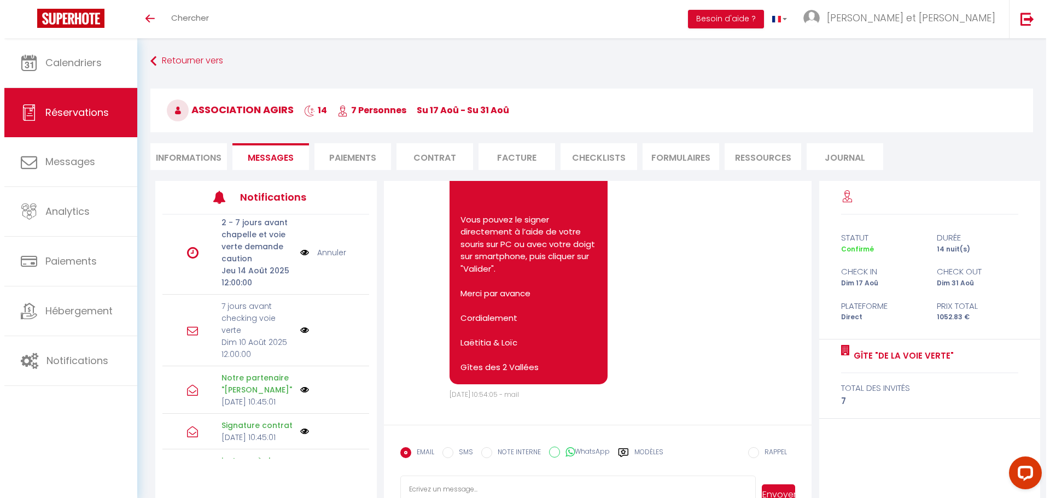
scroll to position [273, 0]
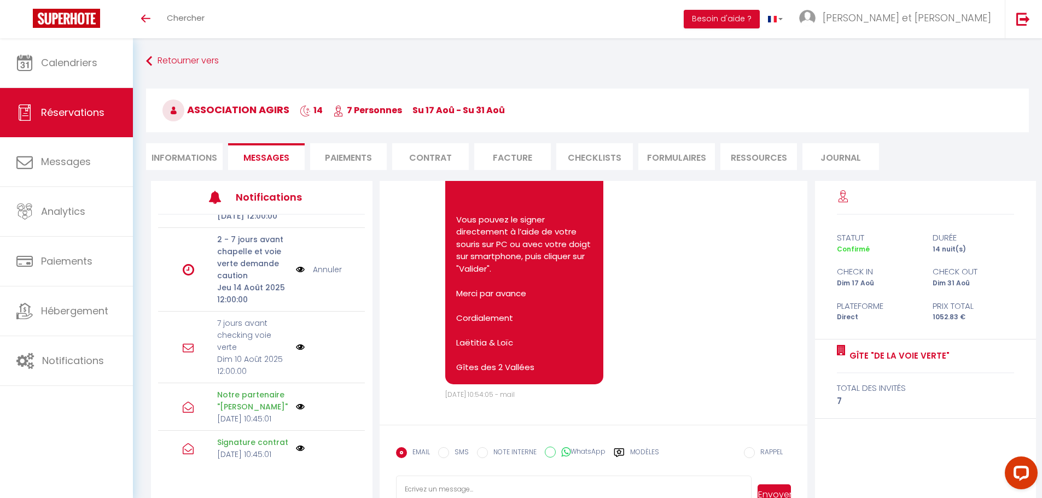
click at [236, 353] on p "7 jours avant checking voie verte" at bounding box center [253, 335] width 72 height 36
click at [184, 353] on icon at bounding box center [188, 347] width 11 height 11
click at [296, 352] on img at bounding box center [300, 347] width 9 height 9
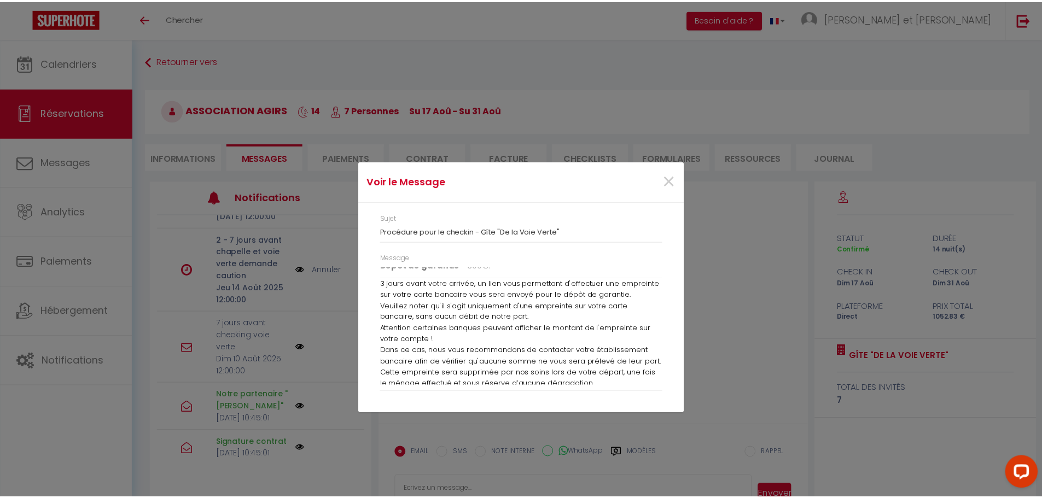
scroll to position [644, 0]
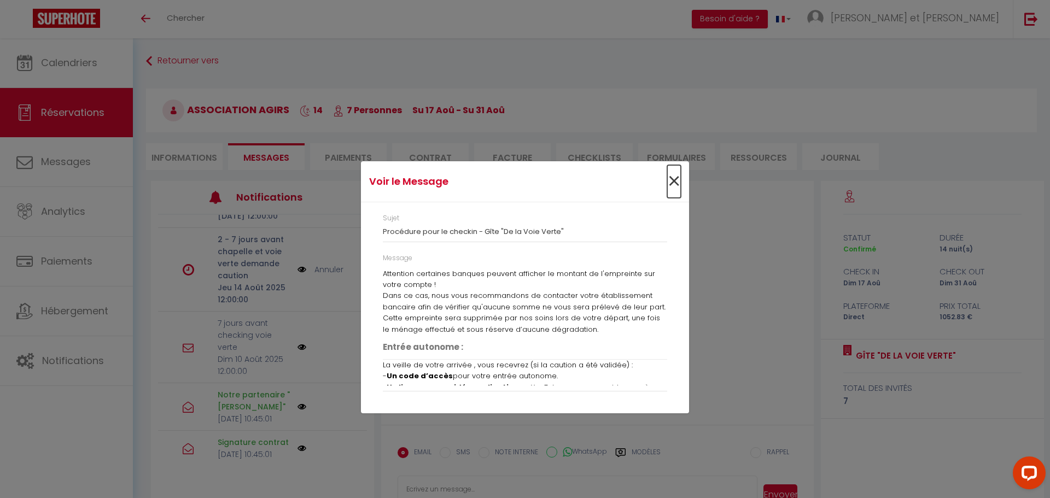
click at [674, 181] on span "×" at bounding box center [674, 181] width 14 height 33
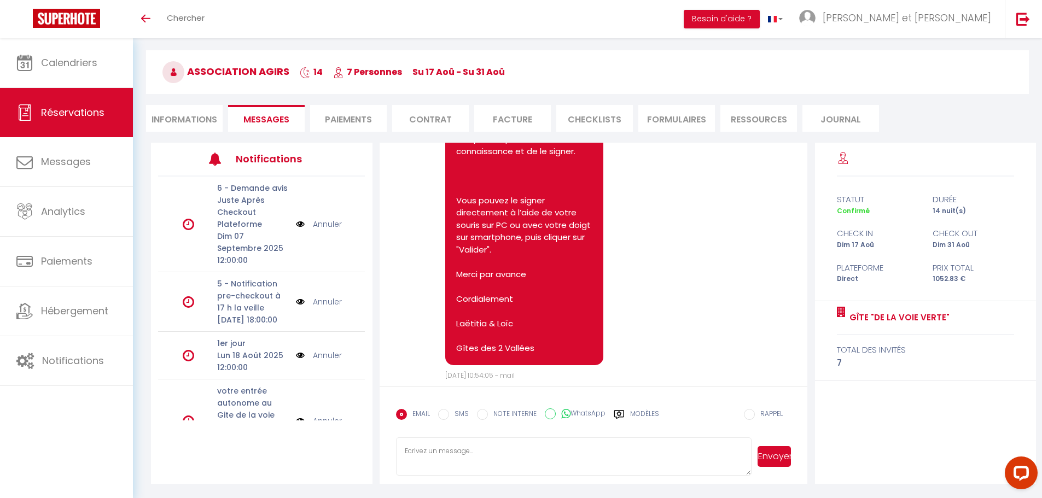
scroll to position [1357, 0]
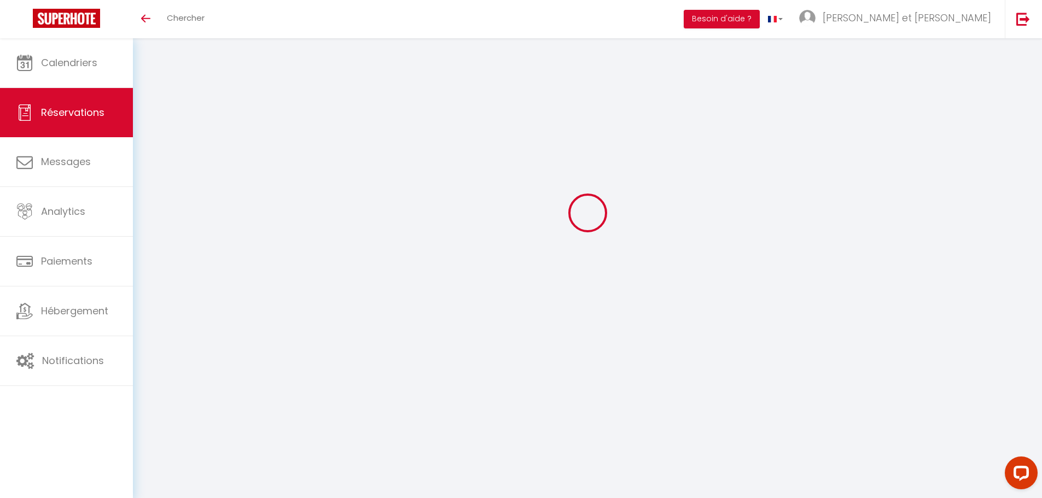
select select
checkbox input "true"
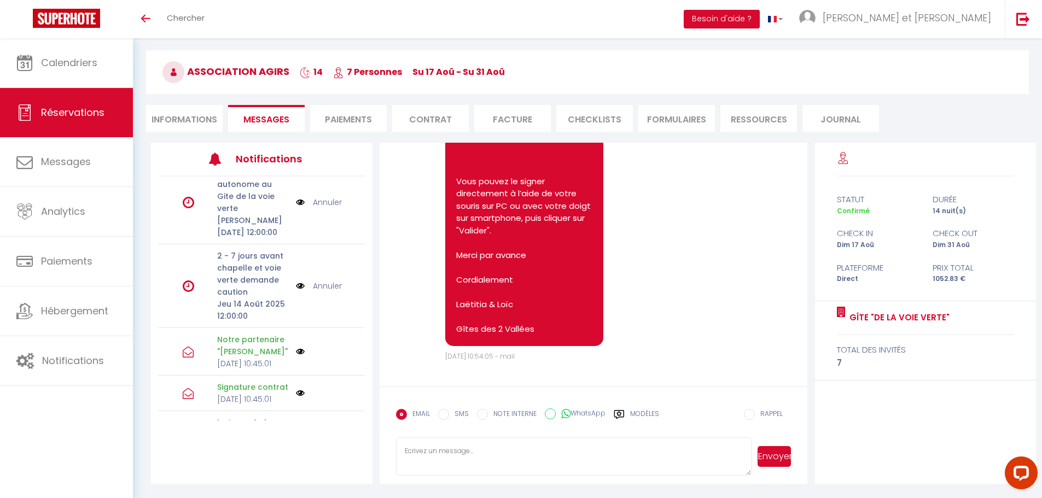
scroll to position [305, 0]
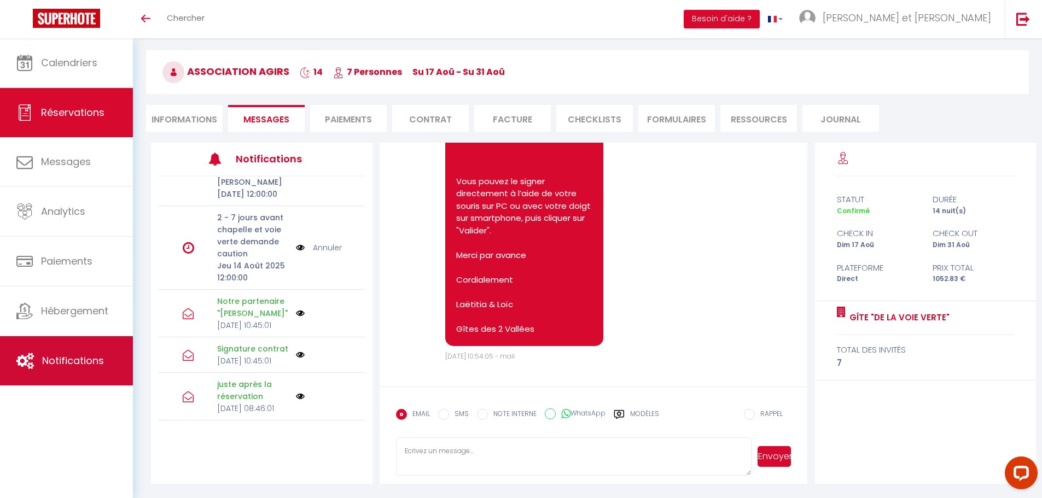
click at [56, 351] on link "Notifications" at bounding box center [66, 360] width 133 height 49
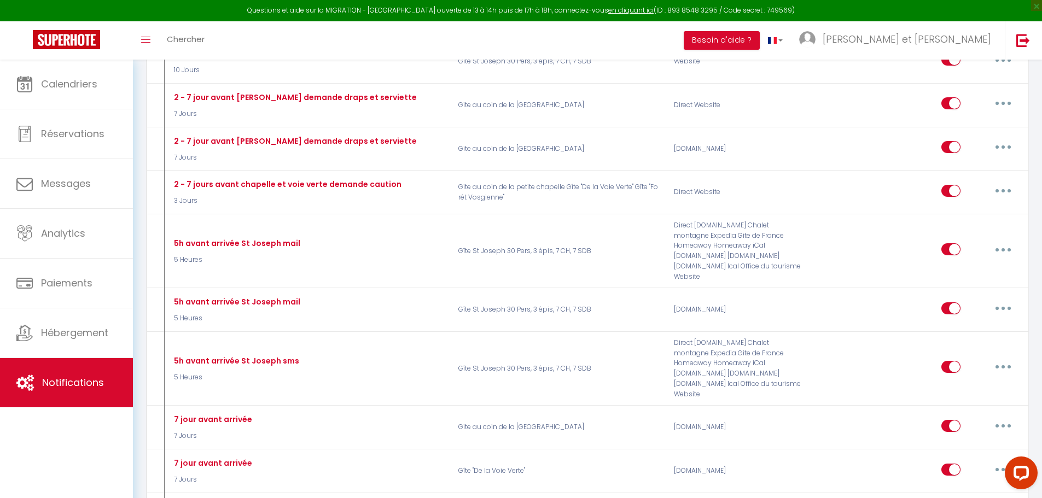
scroll to position [656, 0]
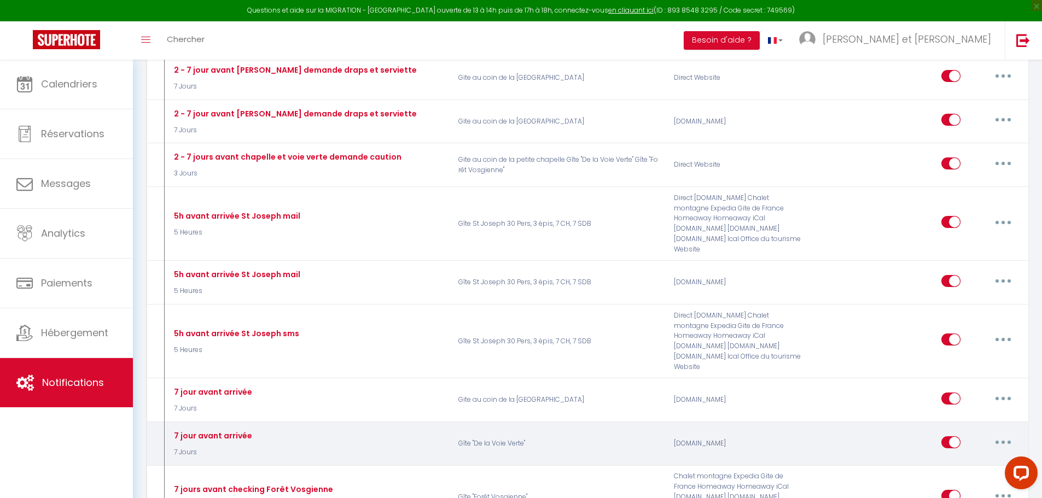
click at [1006, 434] on button "button" at bounding box center [1003, 443] width 31 height 18
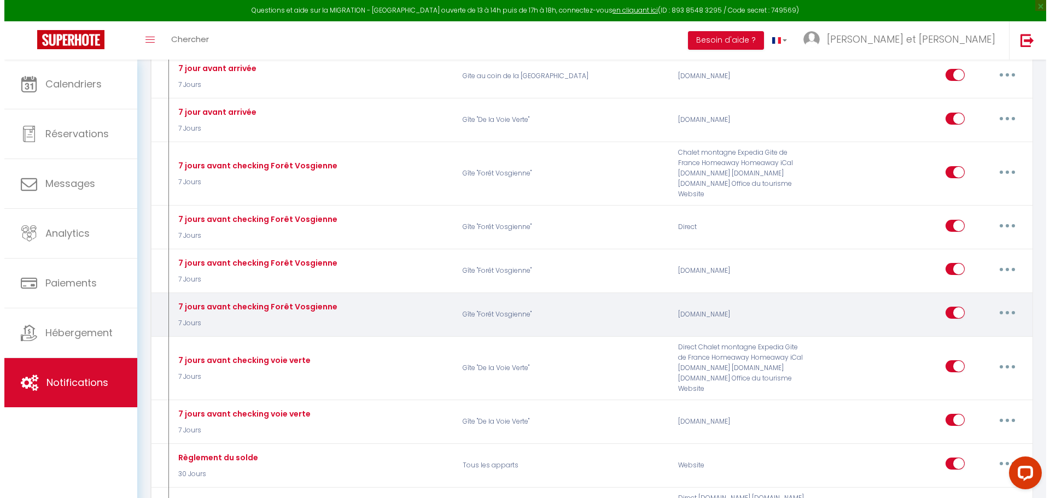
scroll to position [984, 0]
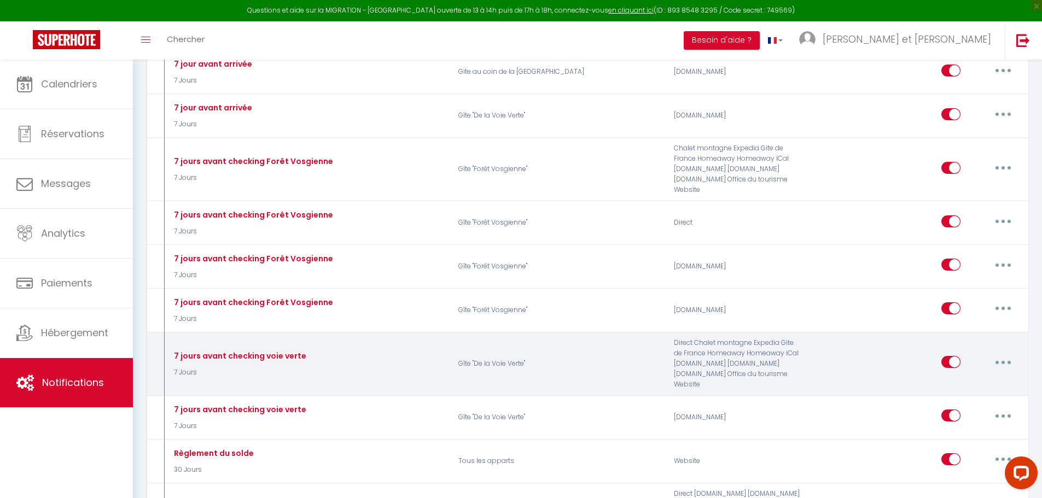
click at [1017, 353] on button "button" at bounding box center [1003, 362] width 31 height 18
click at [980, 378] on link "Editer" at bounding box center [974, 387] width 81 height 19
type input "7 jours avant checking voie verte"
select select "7 Jours"
select select "if_booking_is_paid"
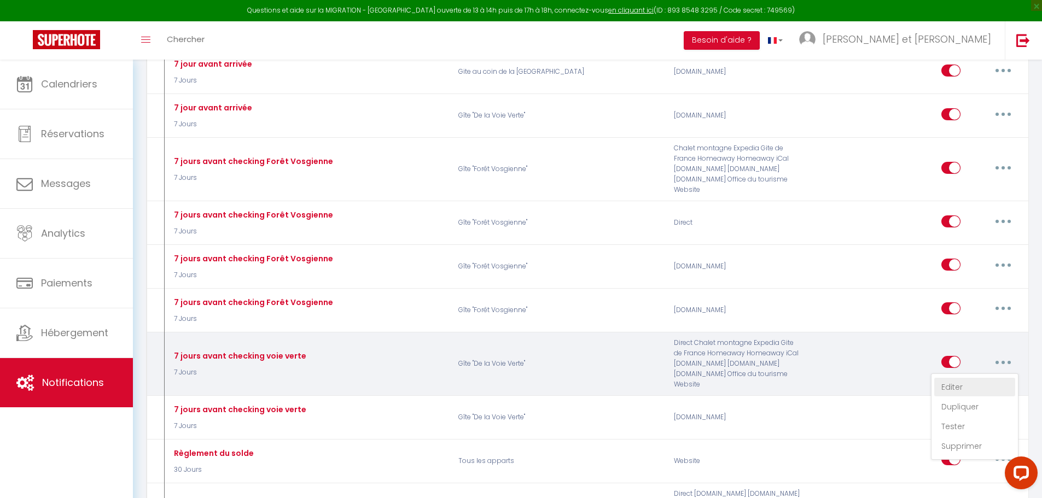
checkbox input "true"
checkbox input "false"
radio input "true"
type input "Procédure pour le checkin - [RENTAL:NAME]"
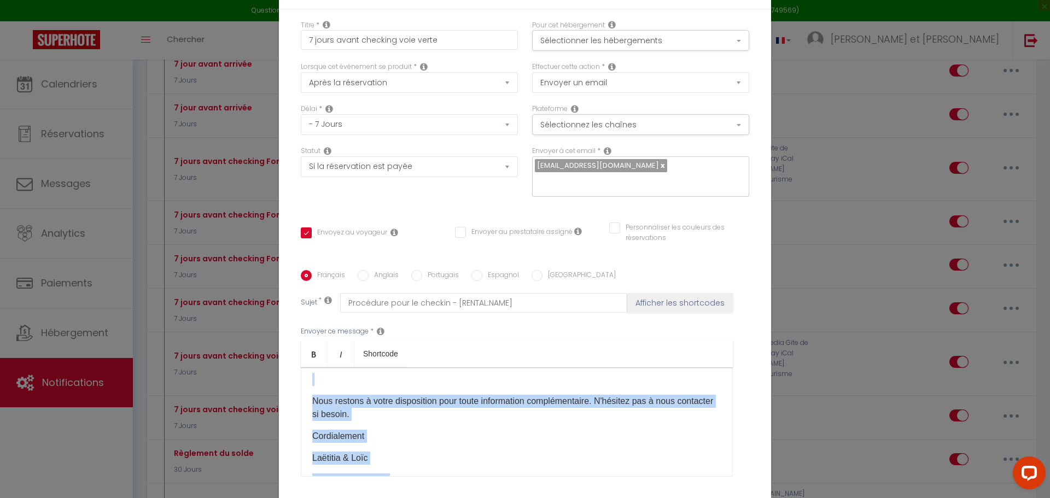
scroll to position [1338, 0]
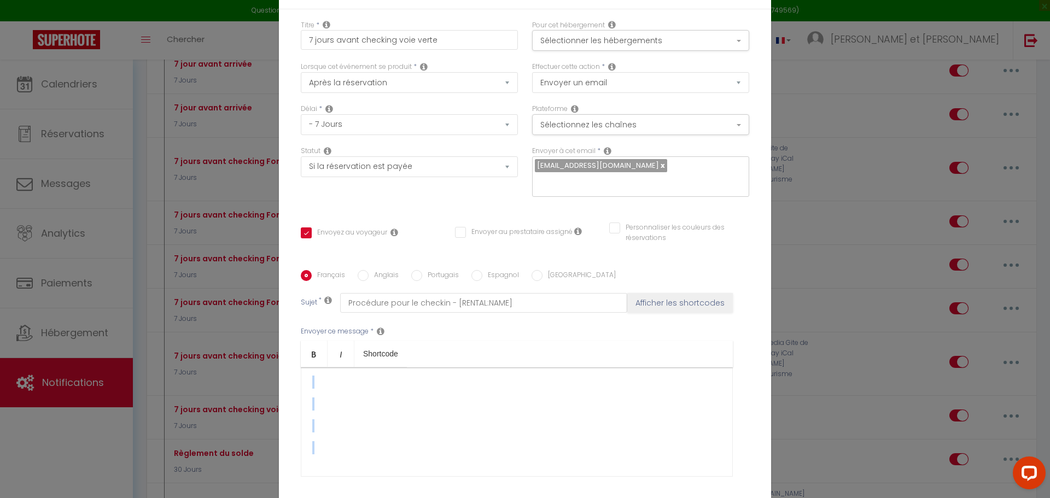
drag, startPoint x: 301, startPoint y: 383, endPoint x: 591, endPoint y: 485, distance: 307.0
click at [591, 485] on div "Envoyer ce message * Bold Italic Shortcode Rich text editor Bonjour [GUEST:FIRS…" at bounding box center [525, 402] width 448 height 178
copy div "Bonjour [GUEST:FIRST_NAME], Votre séjour approchant au gite « De la voie verte …"
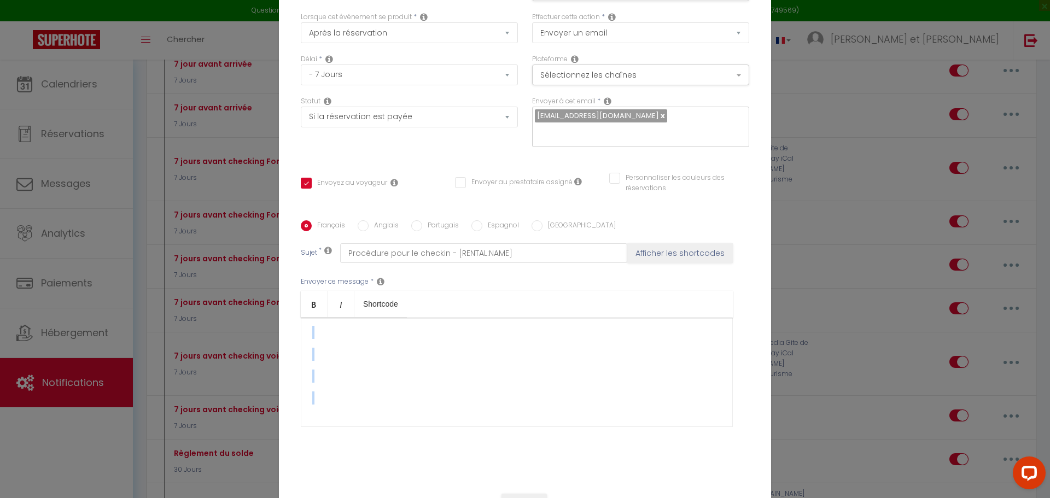
scroll to position [95, 0]
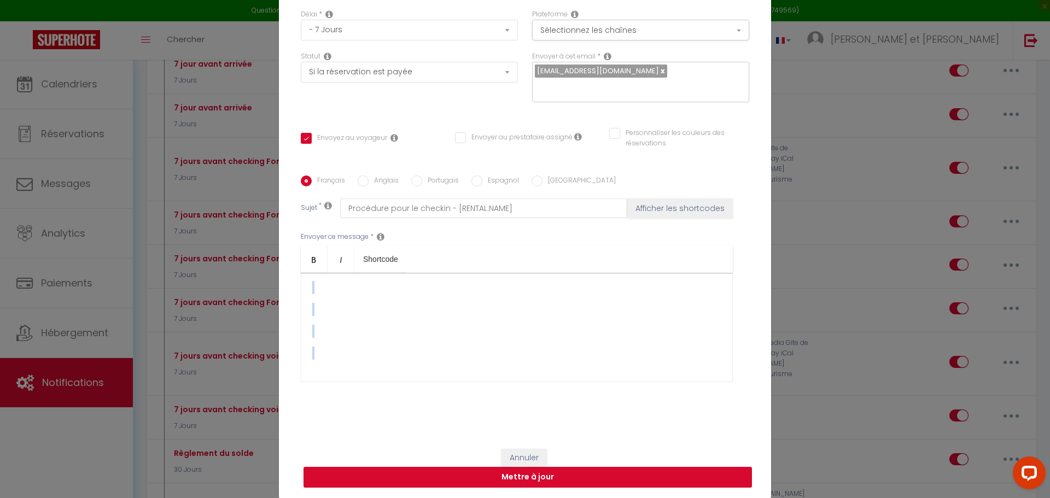
click at [531, 480] on button "Mettre à jour" at bounding box center [528, 477] width 448 height 21
checkbox input "true"
checkbox input "false"
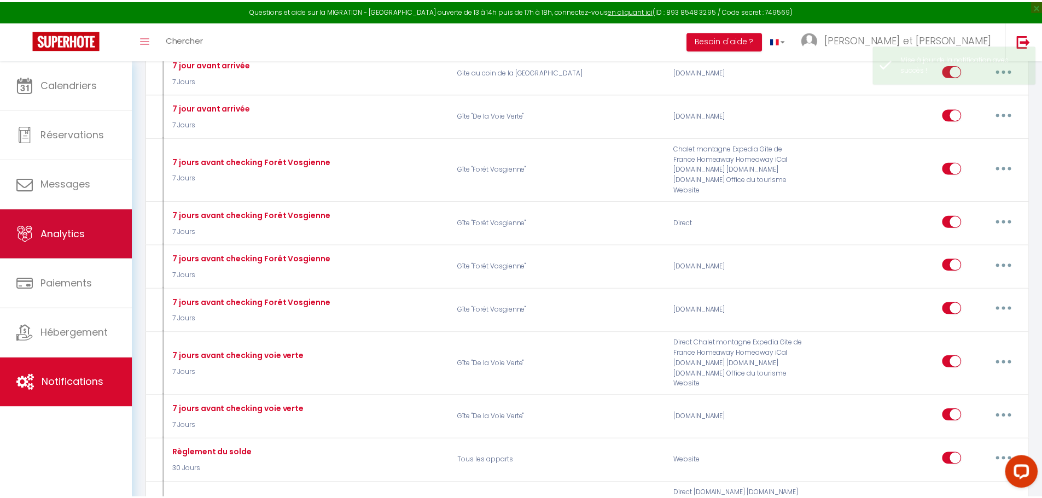
scroll to position [0, 0]
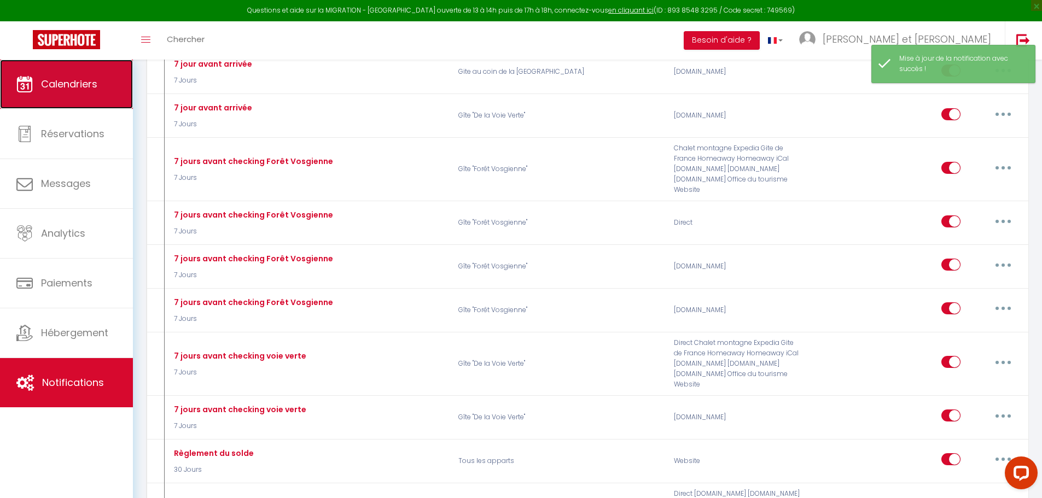
click at [73, 101] on link "Calendriers" at bounding box center [66, 84] width 133 height 49
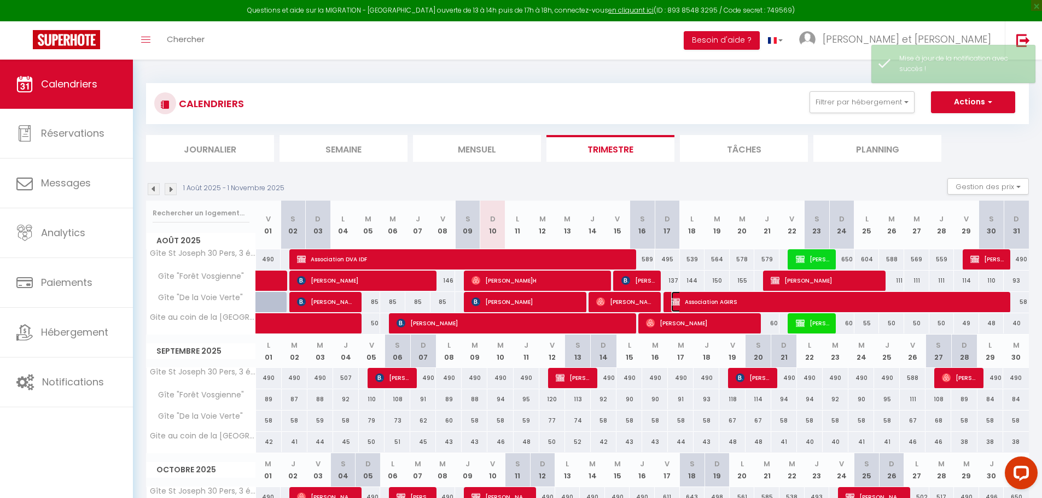
click at [718, 305] on span "Association AGIRS" at bounding box center [838, 302] width 335 height 21
select select "OK"
select select "KO"
select select "0"
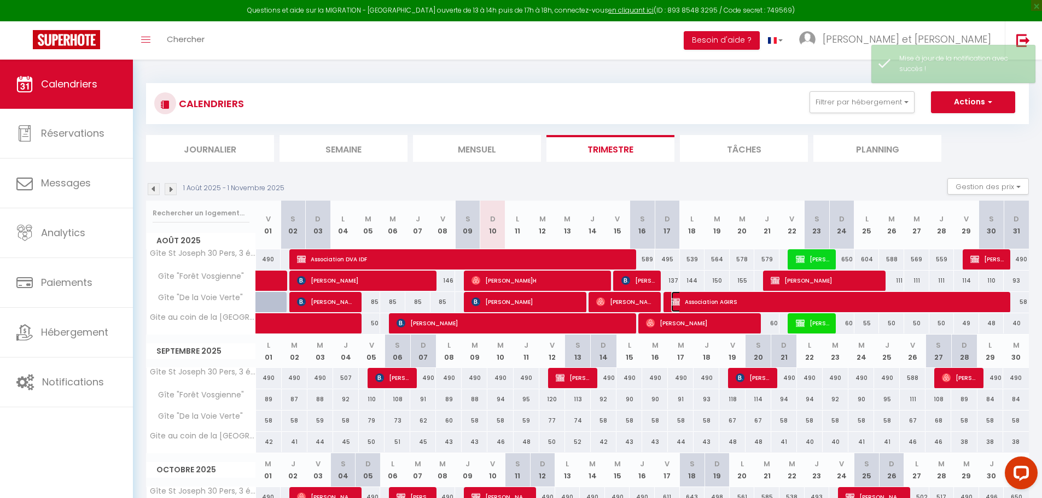
select select "1"
select select
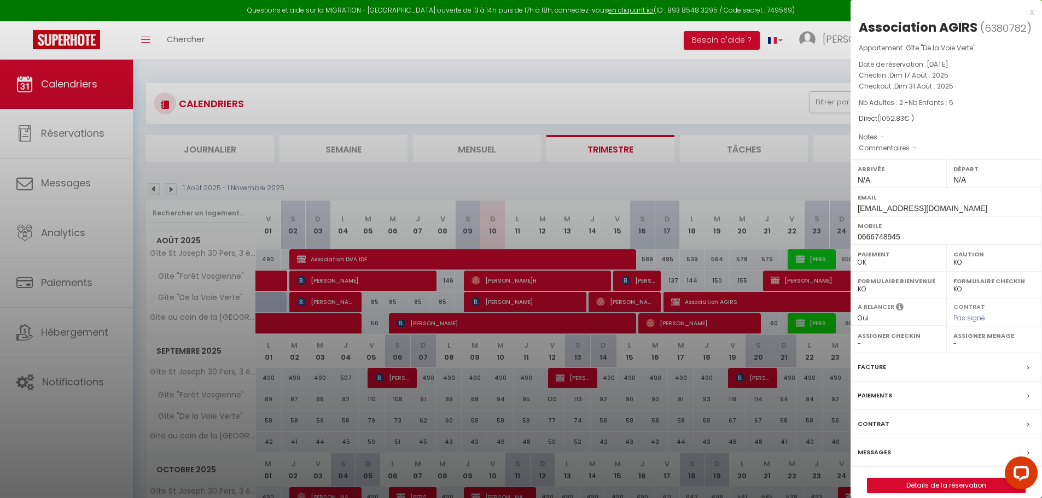
click at [876, 453] on label "Messages" at bounding box center [874, 452] width 33 height 11
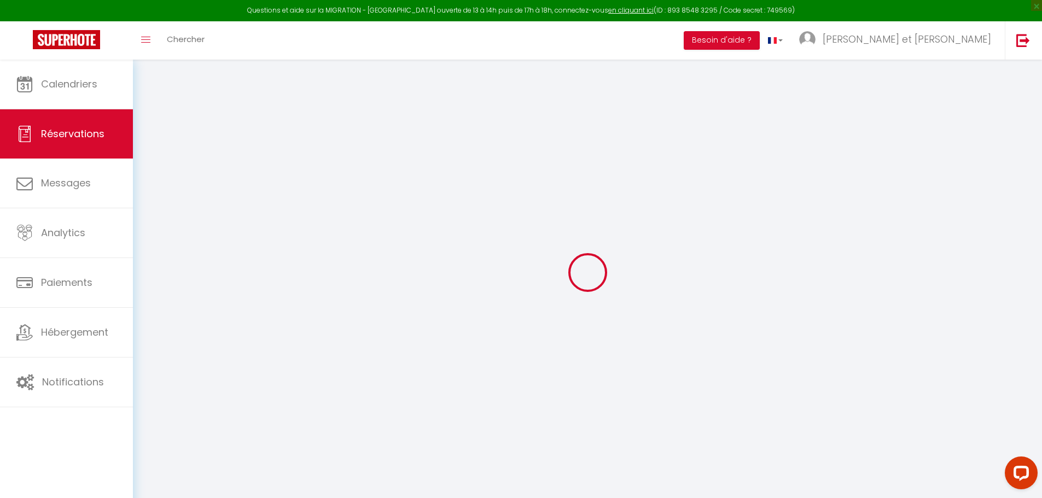
select select
checkbox input "true"
select select
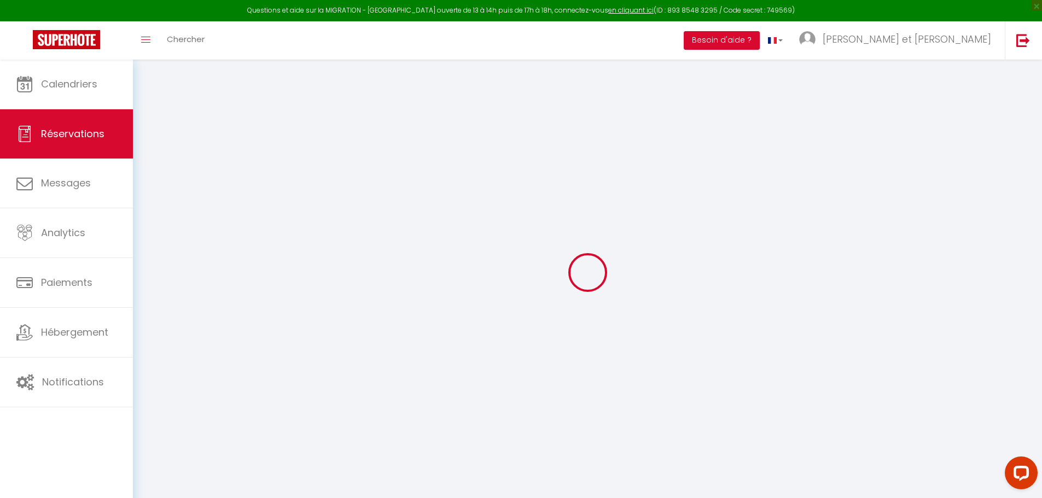
checkbox input "true"
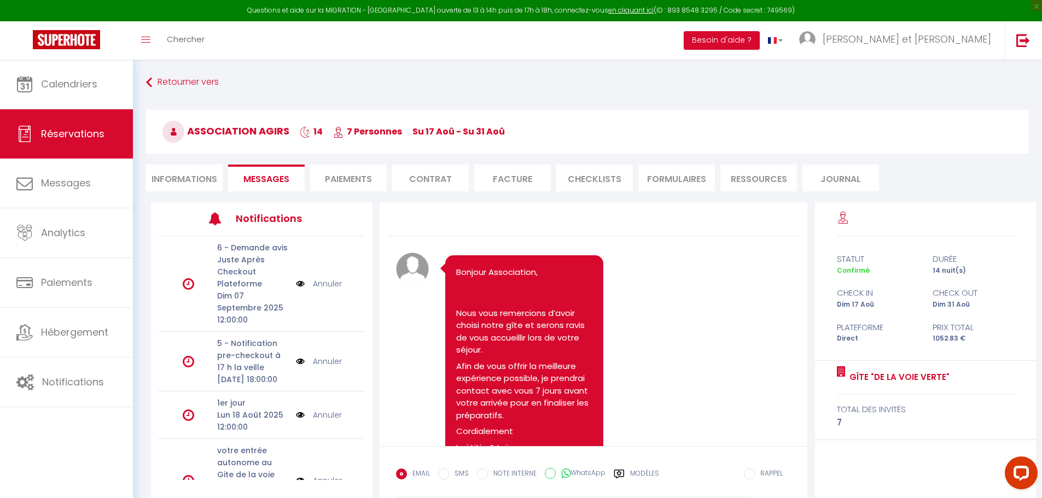
scroll to position [1466, 0]
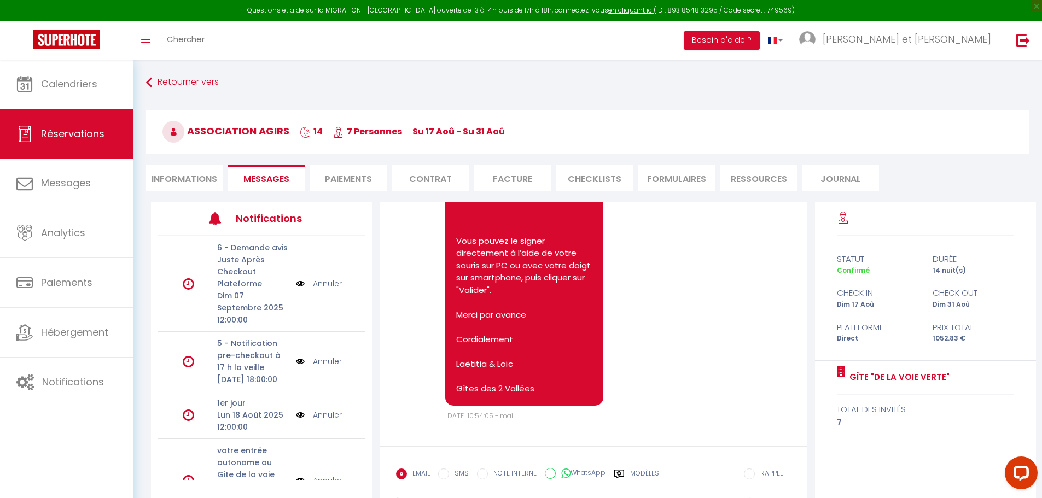
click at [432, 185] on li "Contrat" at bounding box center [430, 178] width 77 height 27
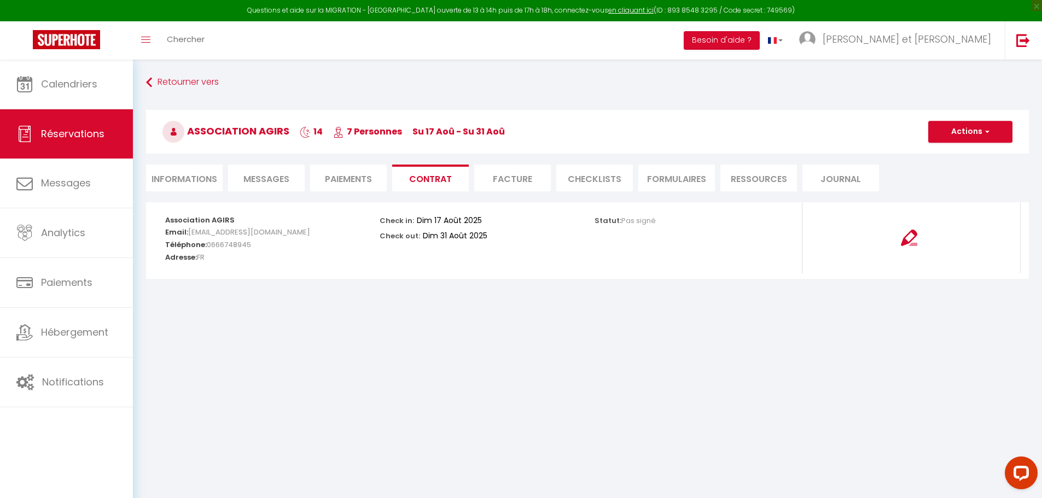
click at [166, 180] on li "Informations" at bounding box center [184, 178] width 77 height 27
select select
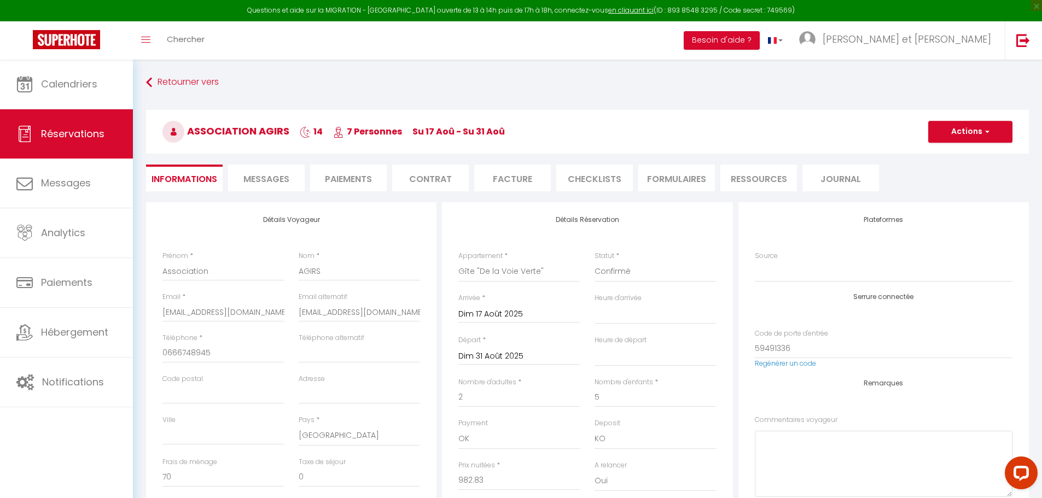
click at [286, 187] on li "Messages" at bounding box center [266, 178] width 77 height 27
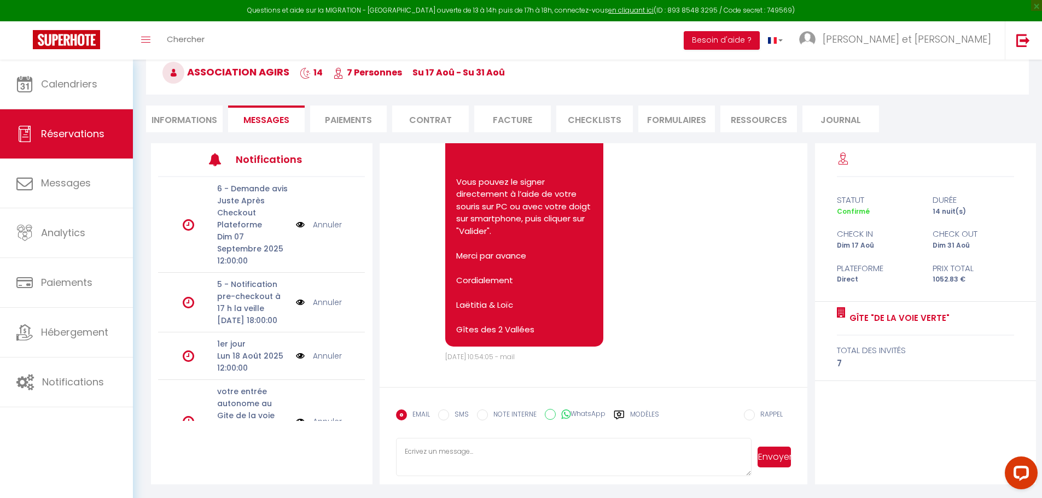
scroll to position [60, 0]
click at [474, 459] on textarea at bounding box center [574, 457] width 356 height 38
paste textarea "Bonjour [GUEST:FIRST_NAME], Votre séjour approchant au gite « De la voie verte …"
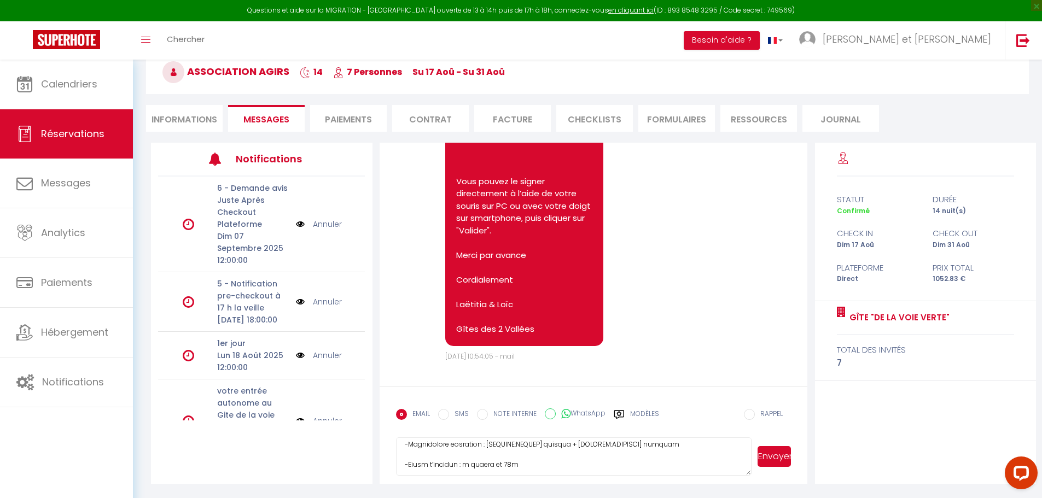
scroll to position [131, 0]
drag, startPoint x: 517, startPoint y: 451, endPoint x: 553, endPoint y: 457, distance: 36.6
click at [518, 451] on textarea at bounding box center [574, 457] width 356 height 38
click at [604, 456] on textarea at bounding box center [574, 457] width 356 height 38
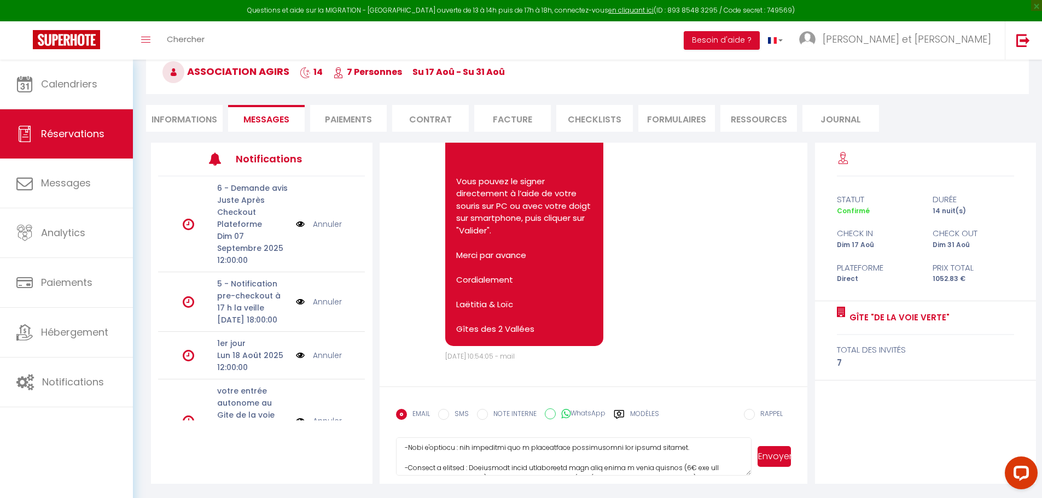
drag, startPoint x: 670, startPoint y: 459, endPoint x: 382, endPoint y: 448, distance: 287.9
click at [382, 448] on form "EMAIL SMS NOTE INTERNE WhatsApp Modèles 10 « ‹ » › Aout 2025 2020 ~ 2030 Dim Lu…" at bounding box center [594, 435] width 428 height 97
click at [416, 463] on textarea at bounding box center [574, 457] width 356 height 38
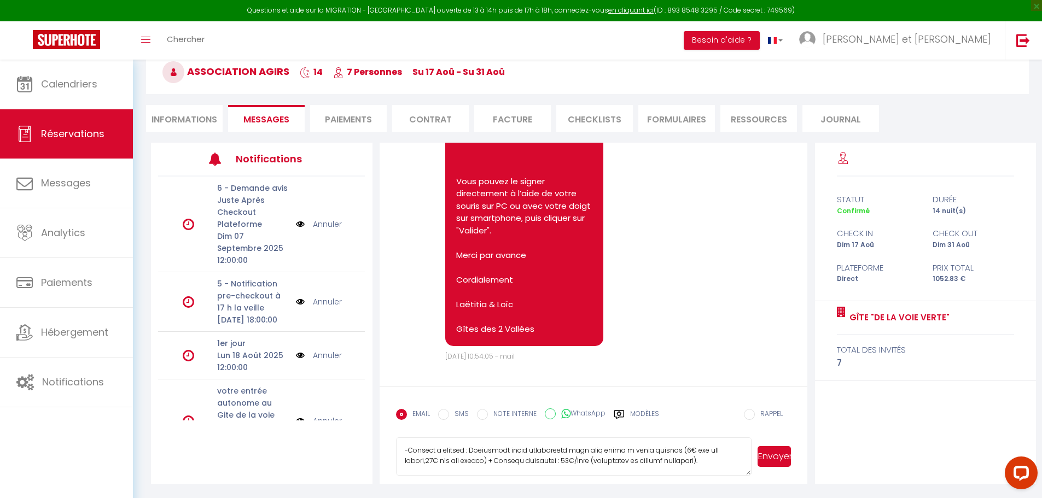
drag, startPoint x: 660, startPoint y: 463, endPoint x: 388, endPoint y: 450, distance: 272.1
click at [388, 450] on form "EMAIL SMS NOTE INTERNE WhatsApp Modèles 10 « ‹ » › Aout 2025 2020 ~ 2030 Dim Lu…" at bounding box center [594, 435] width 428 height 97
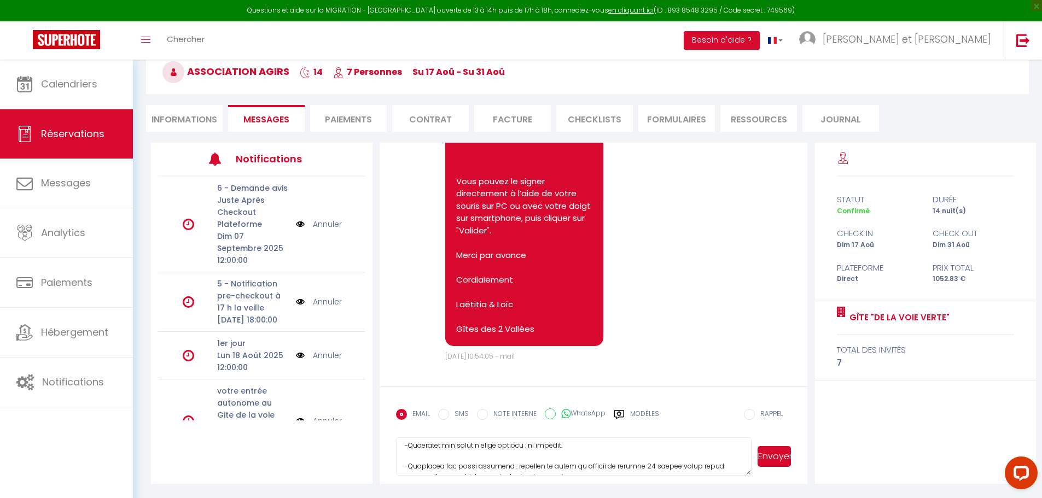
drag, startPoint x: 466, startPoint y: 468, endPoint x: 415, endPoint y: 465, distance: 50.9
click at [415, 465] on textarea at bounding box center [574, 457] width 356 height 38
click at [435, 456] on textarea at bounding box center [574, 457] width 356 height 38
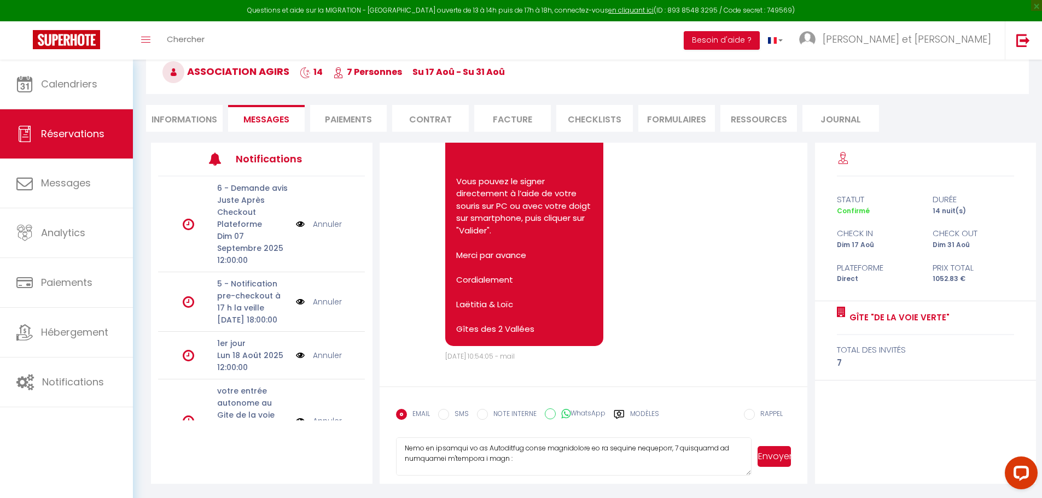
scroll to position [375, 0]
drag, startPoint x: 471, startPoint y: 463, endPoint x: 404, endPoint y: 451, distance: 67.8
click at [404, 451] on textarea at bounding box center [574, 457] width 356 height 38
type textarea "Bonjour [GUEST:FIRST_NAME], Votre séjour approchant au gite « De la voie verte …"
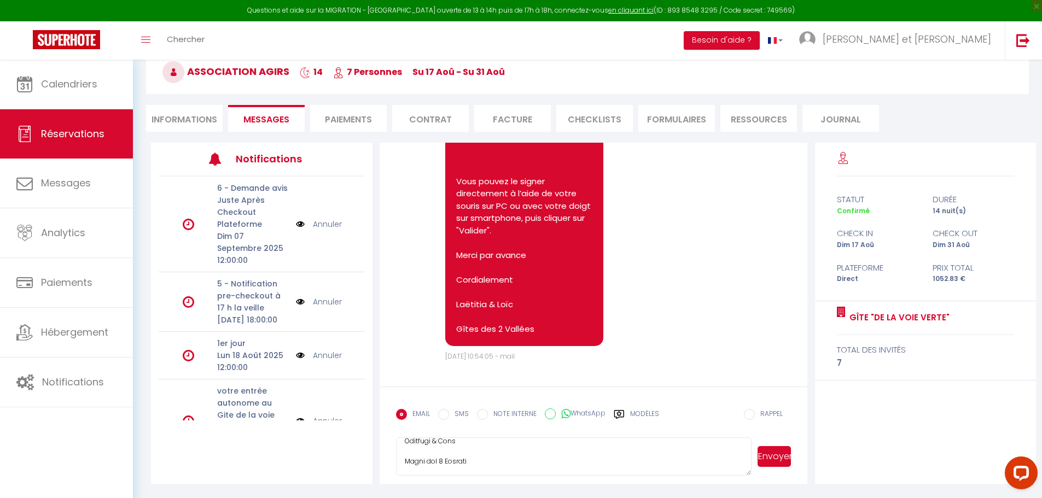
drag, startPoint x: 403, startPoint y: 452, endPoint x: 678, endPoint y: 494, distance: 278.2
click at [678, 494] on div "Retourner vers Association AGIRS 14 7 Personnes Su 17 Aoû - Su 31 Aoû Actions E…" at bounding box center [587, 248] width 909 height 497
drag, startPoint x: 448, startPoint y: 211, endPoint x: 533, endPoint y: 320, distance: 138.0
click at [532, 327] on div "Bonjour Association Veuillez trouver ci-joint le contrat de location pour votre…" at bounding box center [524, 182] width 158 height 330
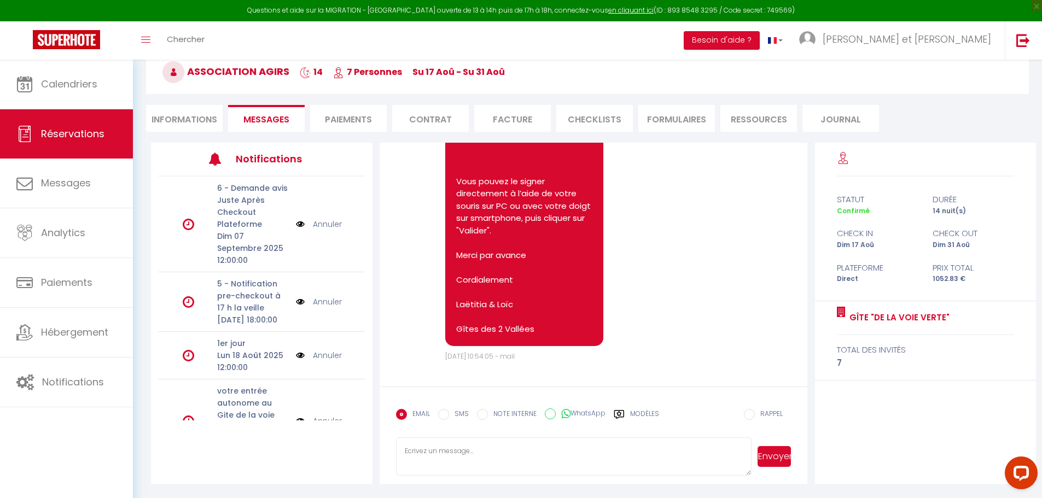
click at [535, 319] on pre "Bonjour Association Veuillez trouver ci-joint le contrat de location pour votre…" at bounding box center [524, 182] width 136 height 308
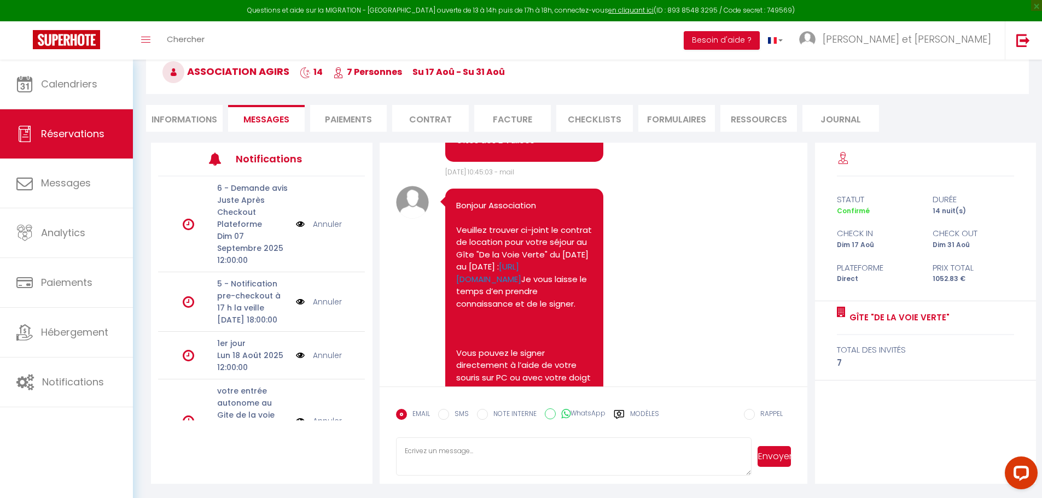
scroll to position [1133, 0]
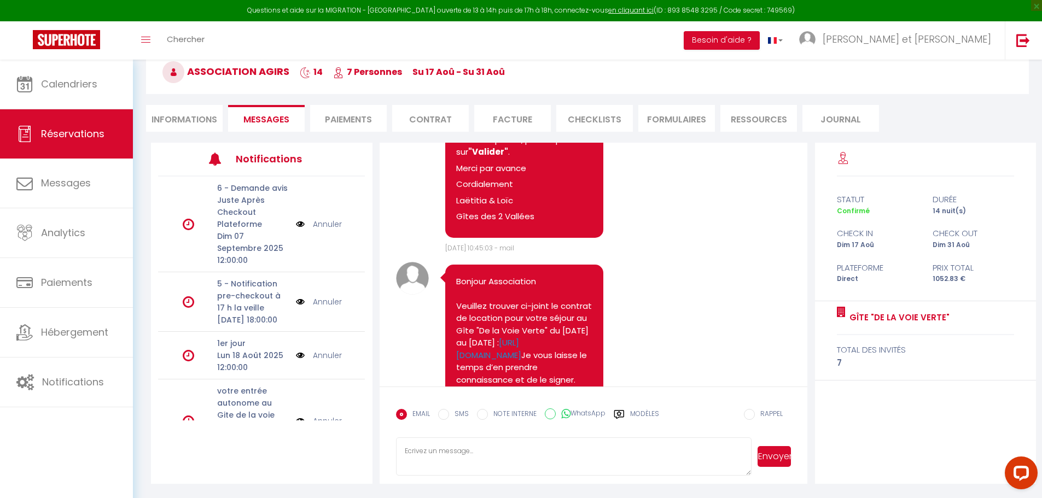
drag, startPoint x: 517, startPoint y: 330, endPoint x: 453, endPoint y: 328, distance: 64.0
click at [454, 328] on div "Bonjour Association Veuillez trouver ci-joint le contrat de location pour votre…" at bounding box center [524, 430] width 158 height 330
copy pre "Bonjour Association Veuillez trouver ci-joint le contrat de location pour votre…"
click at [450, 452] on textarea at bounding box center [574, 457] width 356 height 38
paste textarea "Bonjour Association Veuillez trouver ci-joint le contrat de location pour votre…"
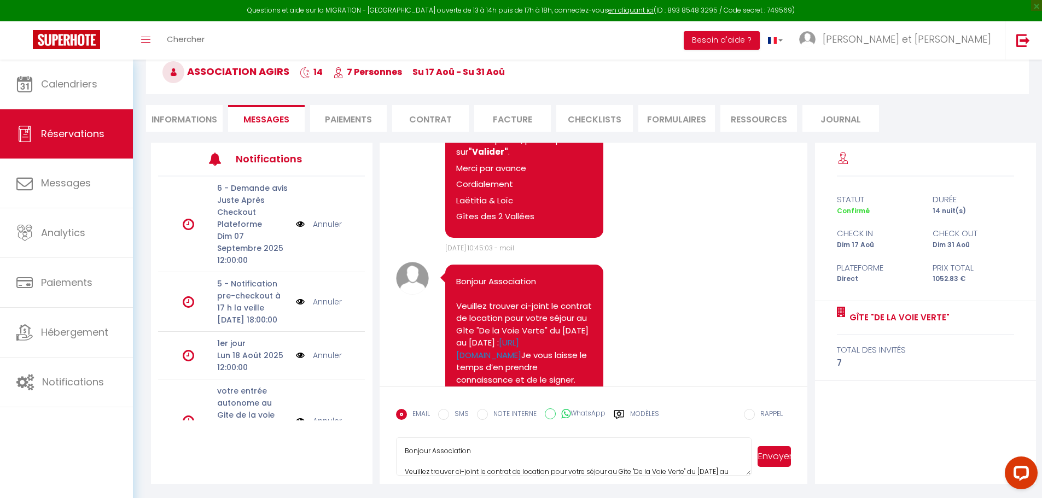
scroll to position [166, 0]
type textarea "Bonjour Association Veuillez trouver ci-joint le contrat de location pour votre…"
click at [771, 458] on button "Envoyer" at bounding box center [773, 456] width 33 height 21
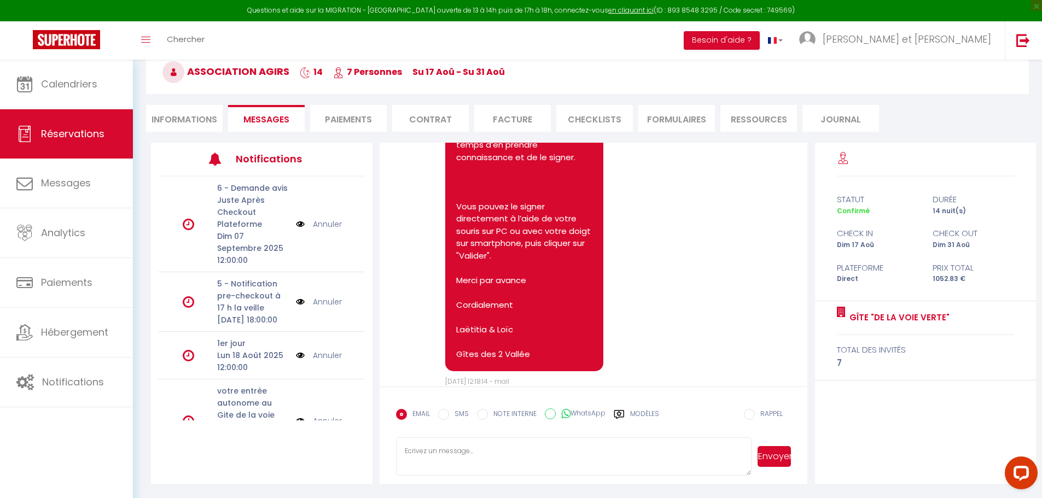
scroll to position [1641, 0]
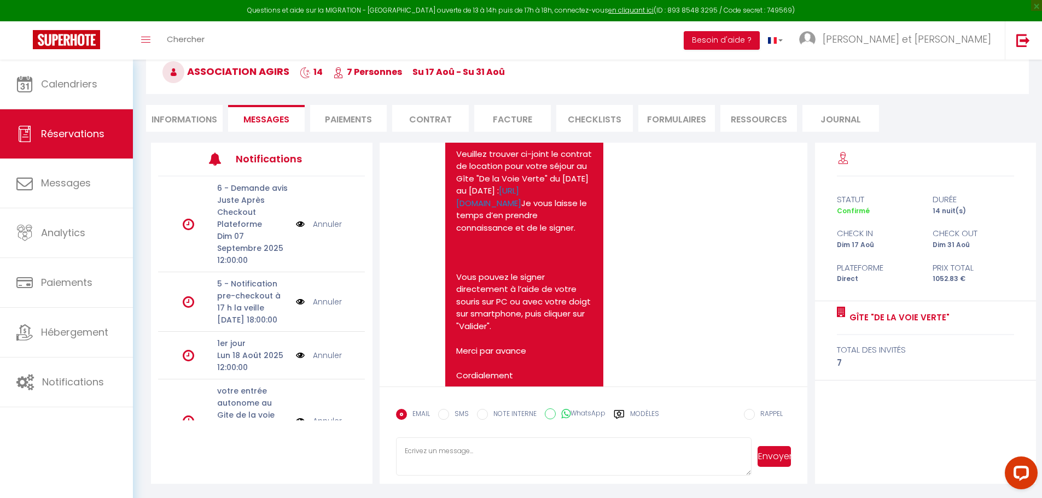
click at [189, 118] on li "Informations" at bounding box center [184, 118] width 77 height 27
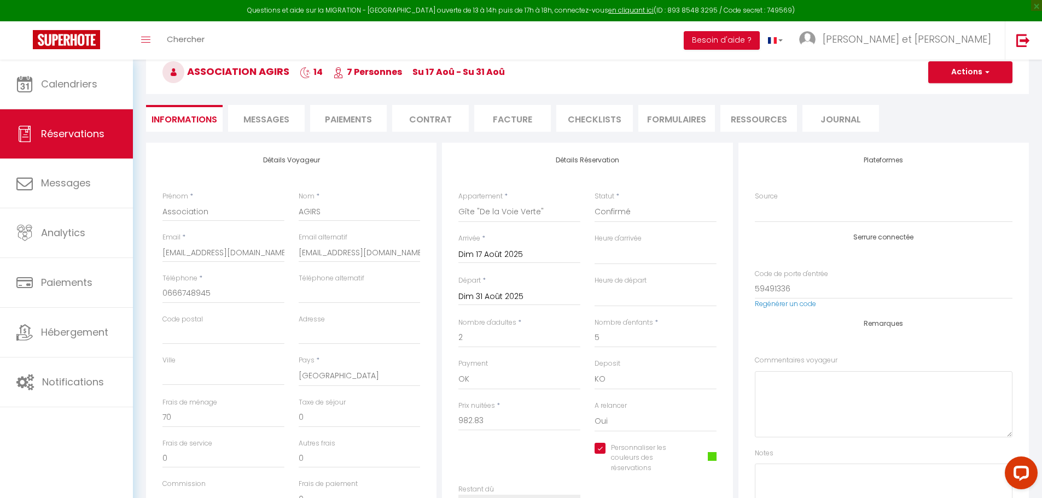
select select
click at [215, 250] on input "[EMAIL_ADDRESS][DOMAIN_NAME]" at bounding box center [223, 253] width 122 height 20
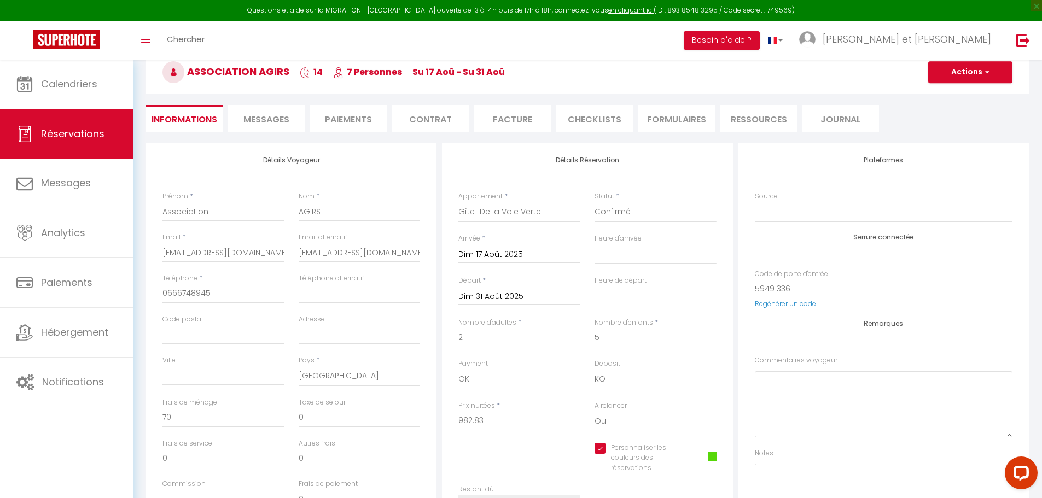
select select
checkbox input "true"
click at [334, 249] on input "[EMAIL_ADDRESS][DOMAIN_NAME]" at bounding box center [360, 253] width 122 height 20
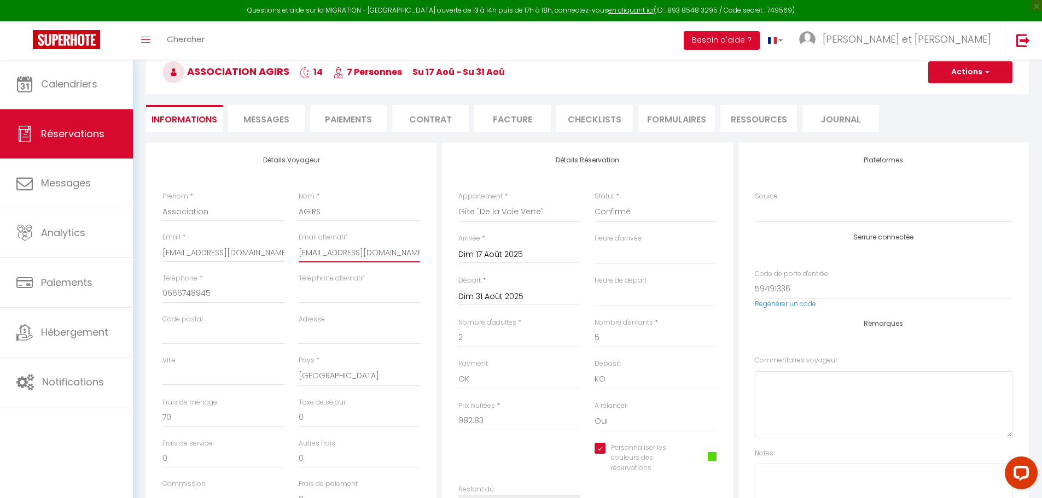
click at [334, 249] on input "[EMAIL_ADDRESS][DOMAIN_NAME]" at bounding box center [360, 253] width 122 height 20
select select
checkbox input "true"
select select
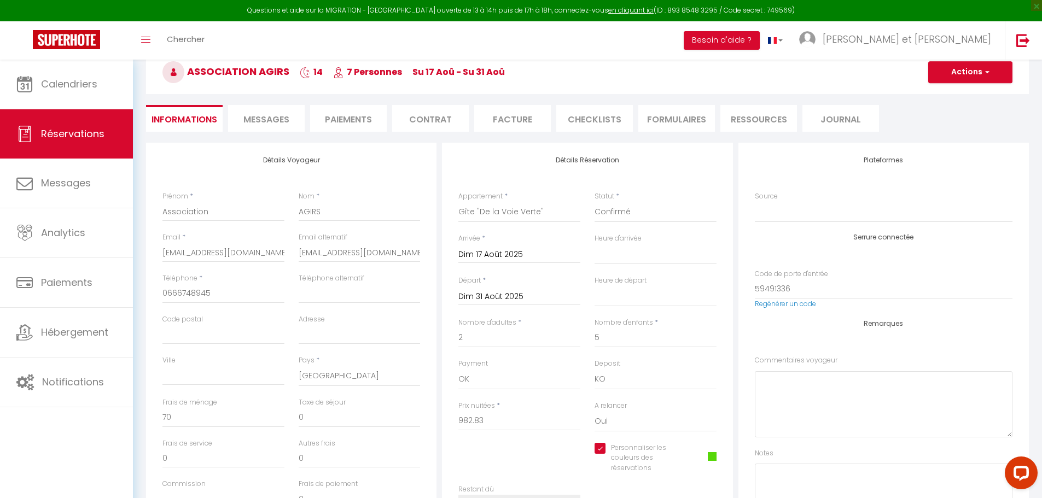
select select
checkbox input "true"
select select
checkbox input "true"
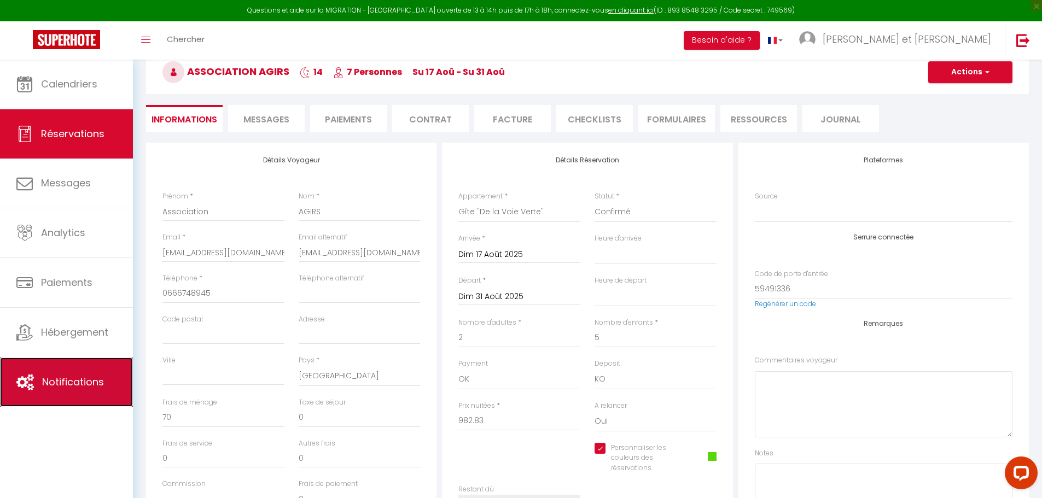
click at [68, 387] on span "Notifications" at bounding box center [73, 382] width 62 height 14
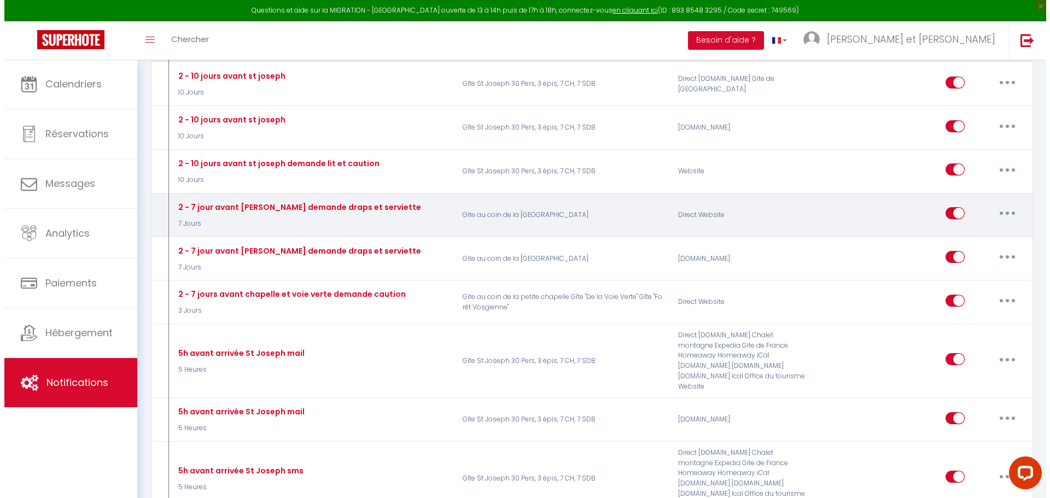
scroll to position [492, 0]
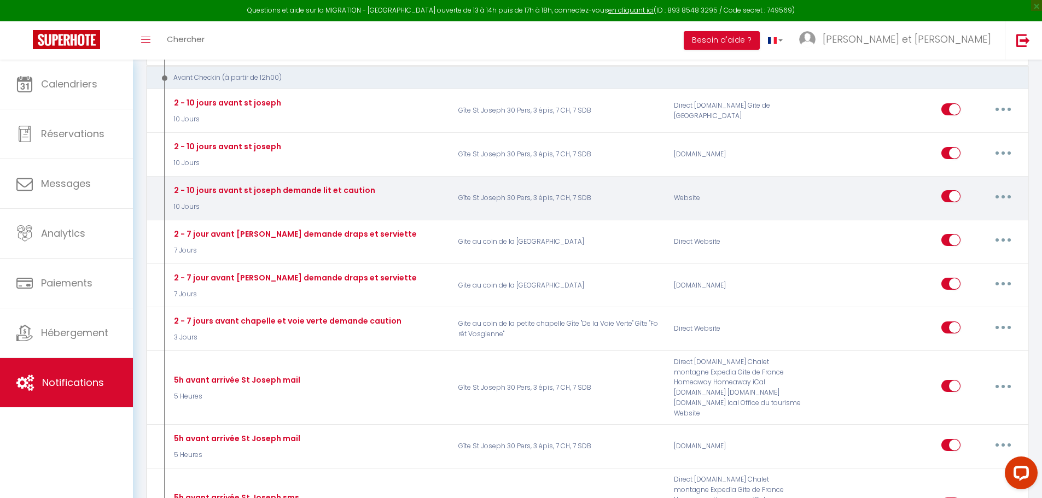
click at [1007, 202] on button "button" at bounding box center [1003, 197] width 31 height 18
click at [959, 222] on link "Editer" at bounding box center [974, 221] width 81 height 19
type input "2 - 10 jours avant st joseph demande lit et caution"
select select "10 Jours"
select select "if_booking_is_paid"
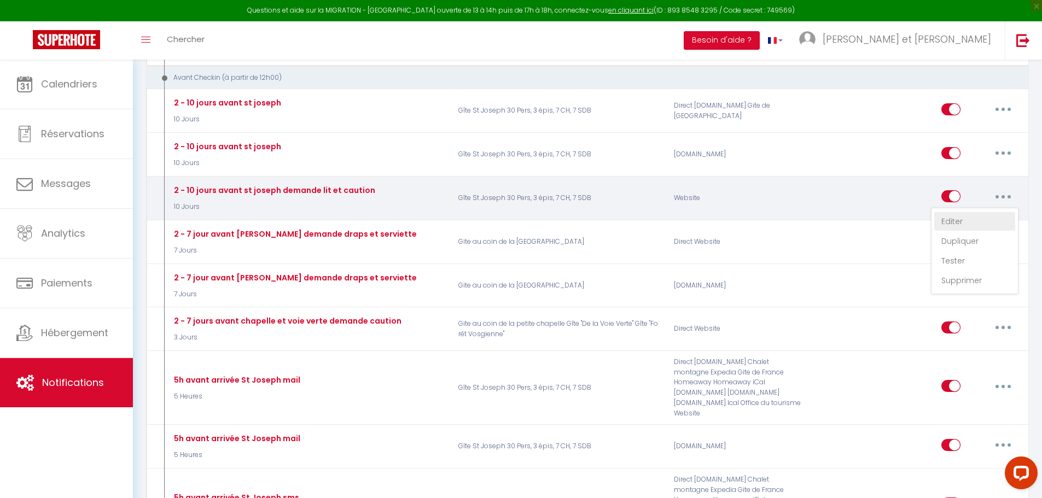
checkbox input "true"
checkbox input "false"
radio input "true"
type input "Procédure pour le checkin - [RENTAL:NAME]"
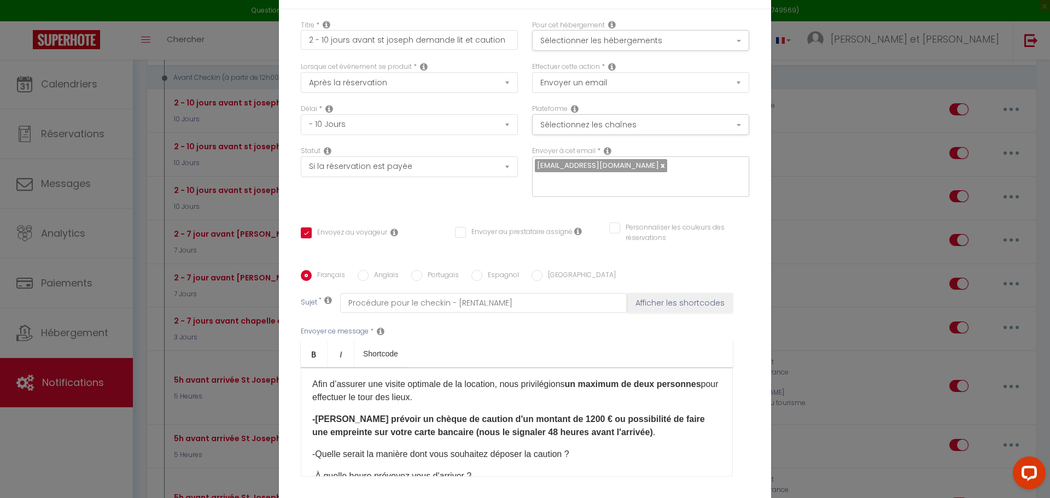
scroll to position [328, 0]
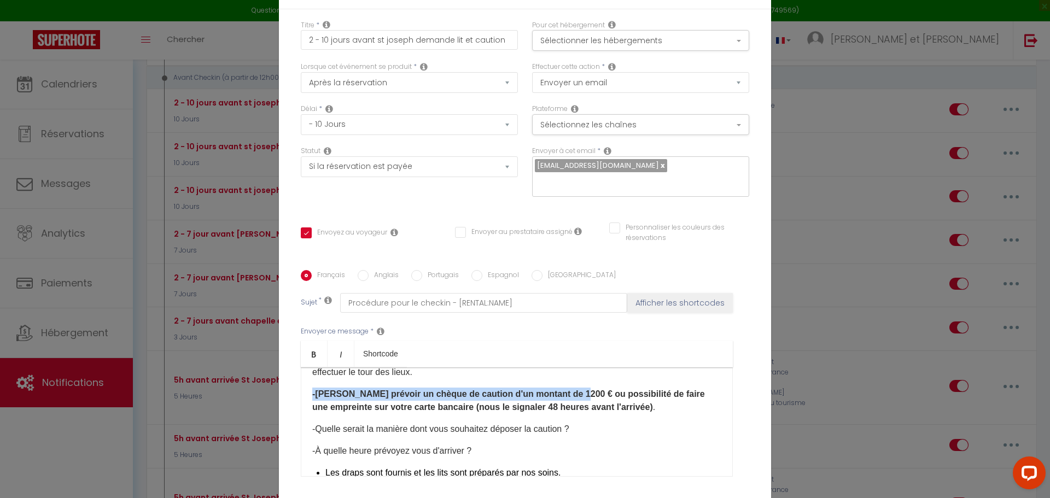
drag, startPoint x: 304, startPoint y: 392, endPoint x: 567, endPoint y: 392, distance: 263.1
click at [567, 392] on div "Bonjour [GUEST:FIRST_NAME], Votre séjour au gîte "St Joseph" approchant, je me …" at bounding box center [517, 422] width 432 height 109
copy b "-Veuillez prévoir un chèque de caution d'un montant de 1200 €"
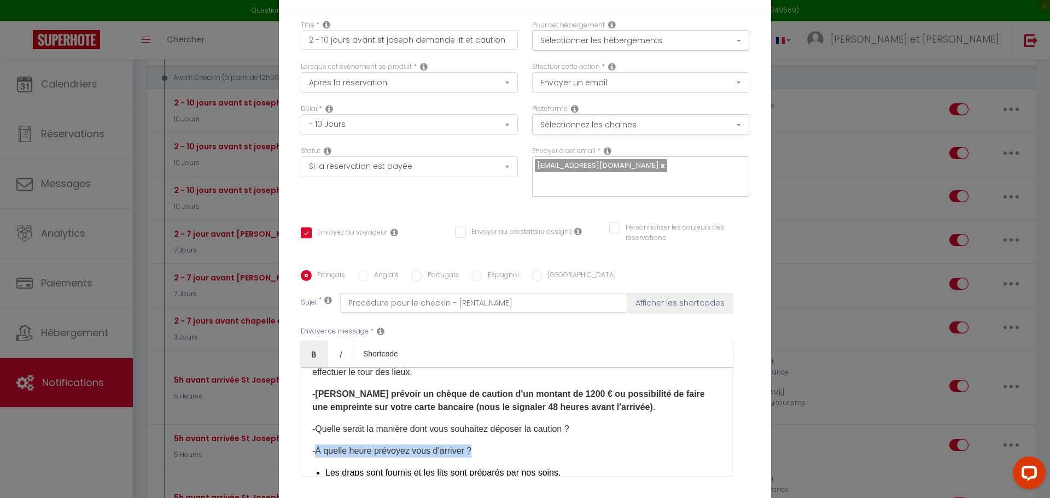
drag, startPoint x: 471, startPoint y: 451, endPoint x: 310, endPoint y: 451, distance: 161.3
click at [312, 451] on p "-À quelle heure prévoyez vous d'arriver ?" at bounding box center [516, 451] width 409 height 13
copy p "À quelle heure prévoyez vous d'arriver ?"
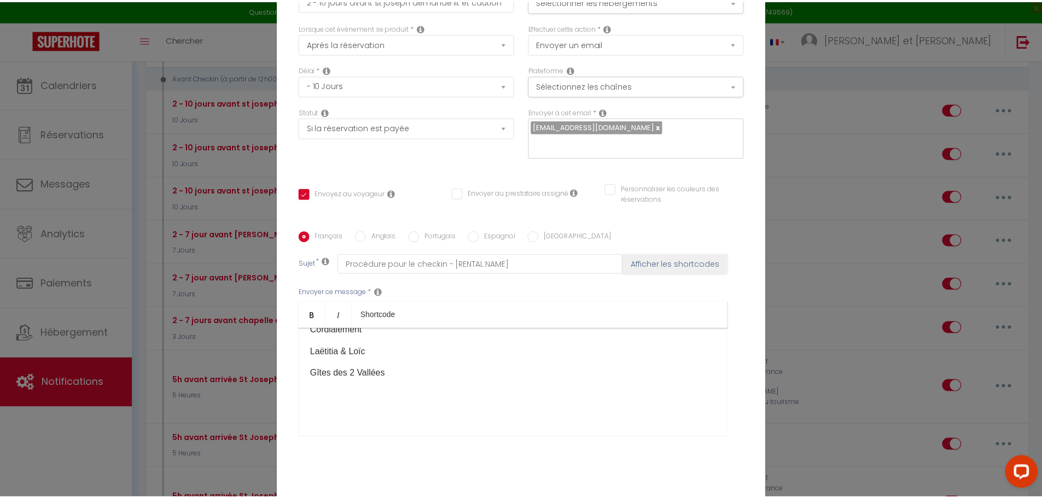
scroll to position [95, 0]
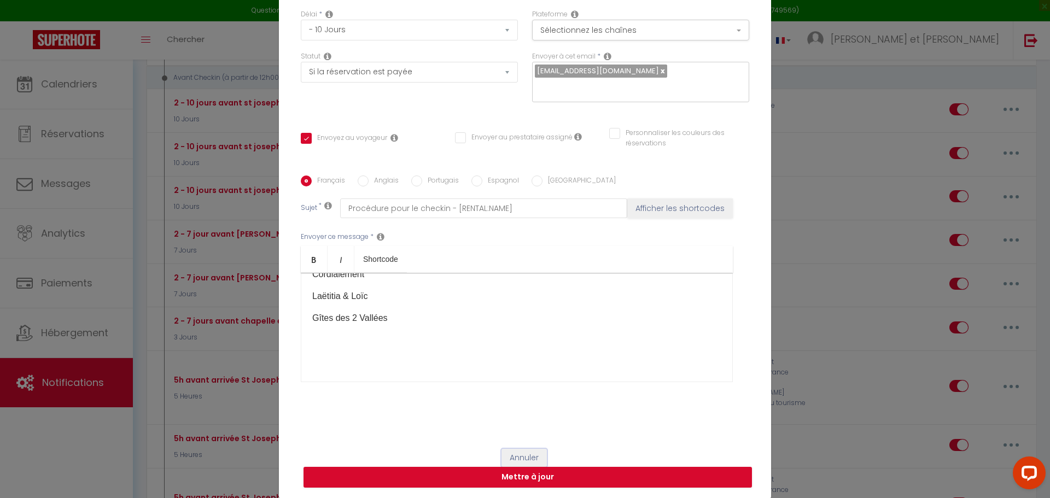
click at [510, 454] on button "Annuler" at bounding box center [524, 458] width 45 height 19
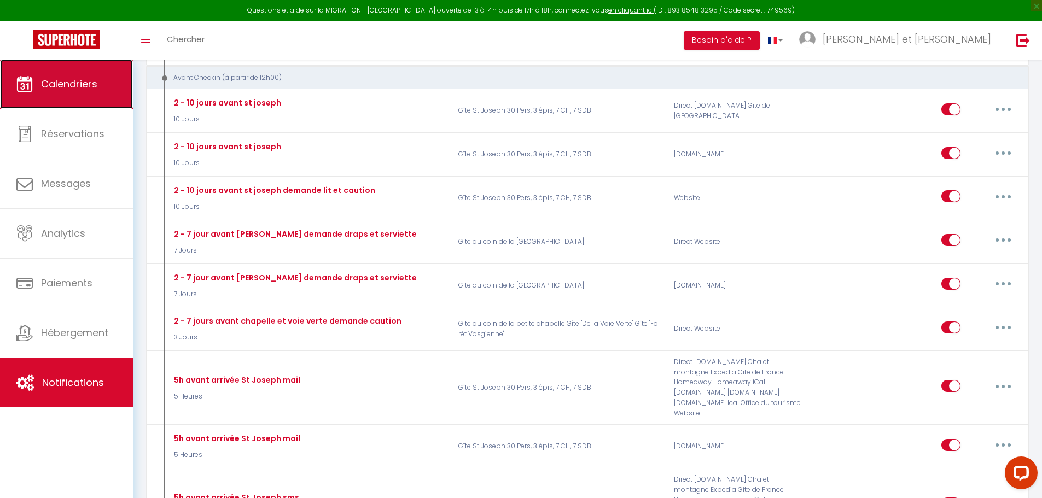
click at [38, 90] on link "Calendriers" at bounding box center [66, 84] width 133 height 49
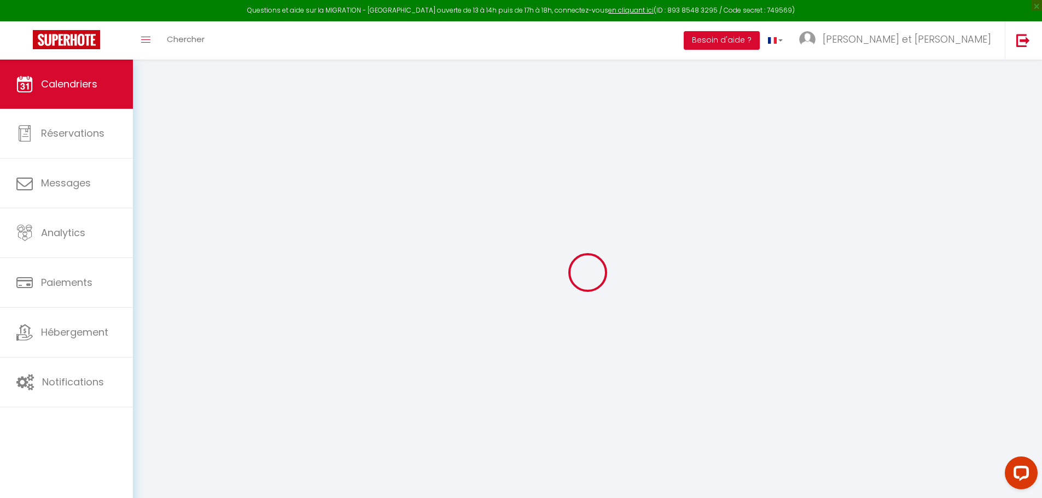
select select
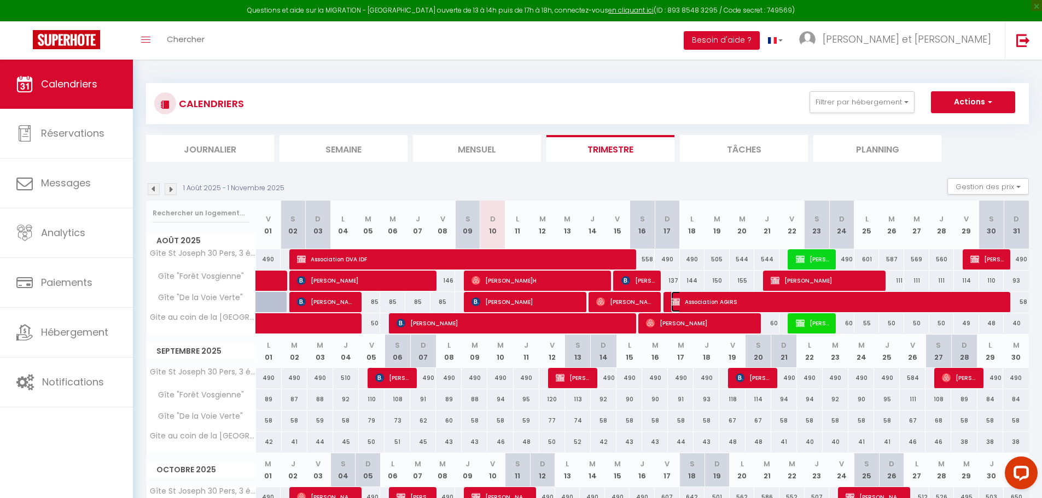
click at [807, 300] on span "Association AGIRS" at bounding box center [838, 302] width 335 height 21
select select "OK"
select select "KO"
select select "0"
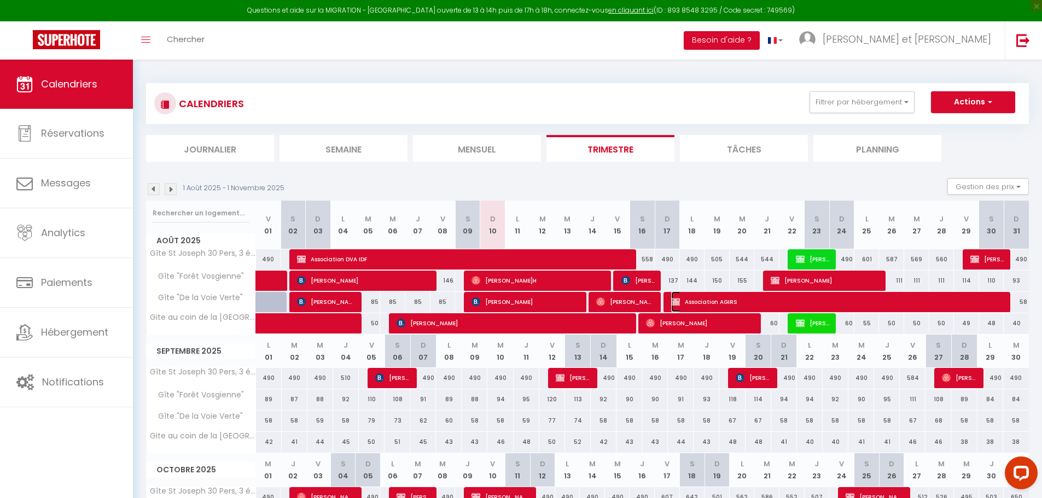
select select "1"
select select
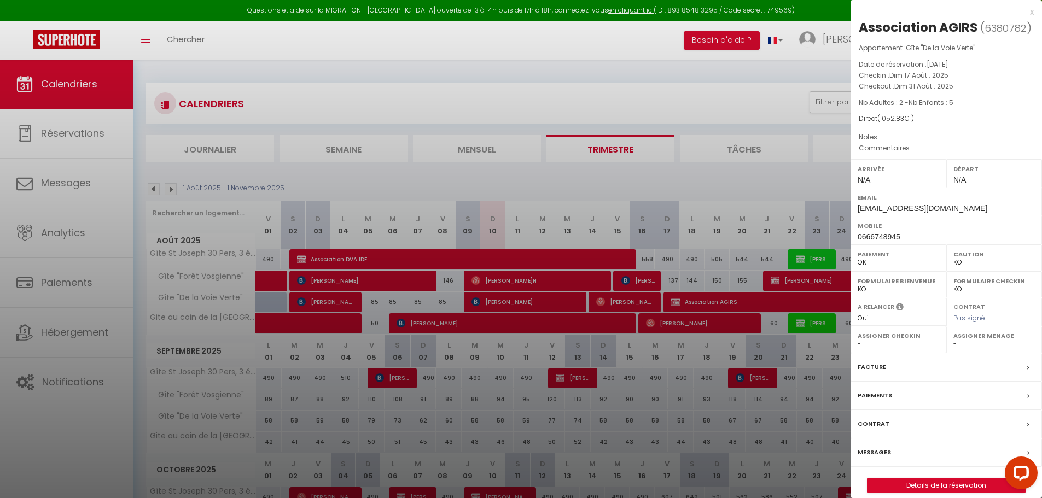
click at [885, 448] on label "Messages" at bounding box center [874, 452] width 33 height 11
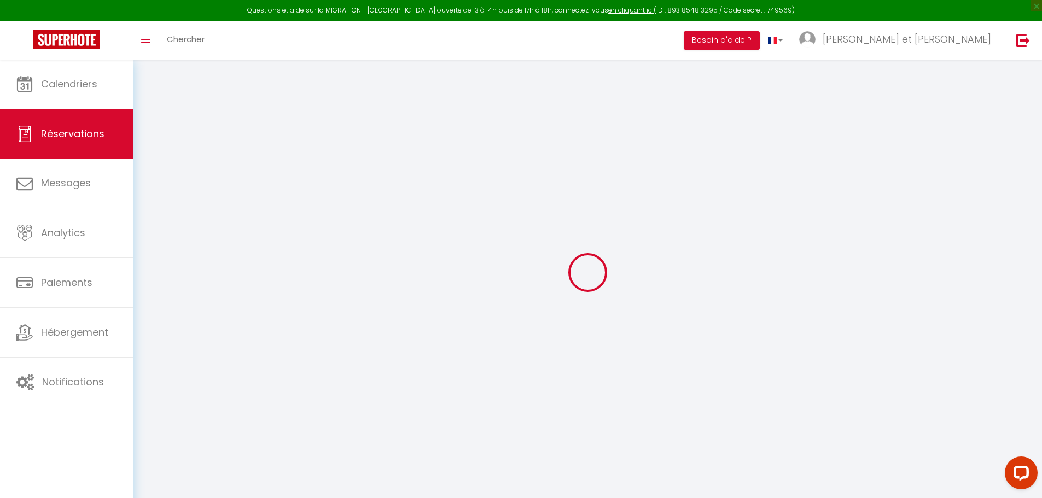
select select
checkbox input "true"
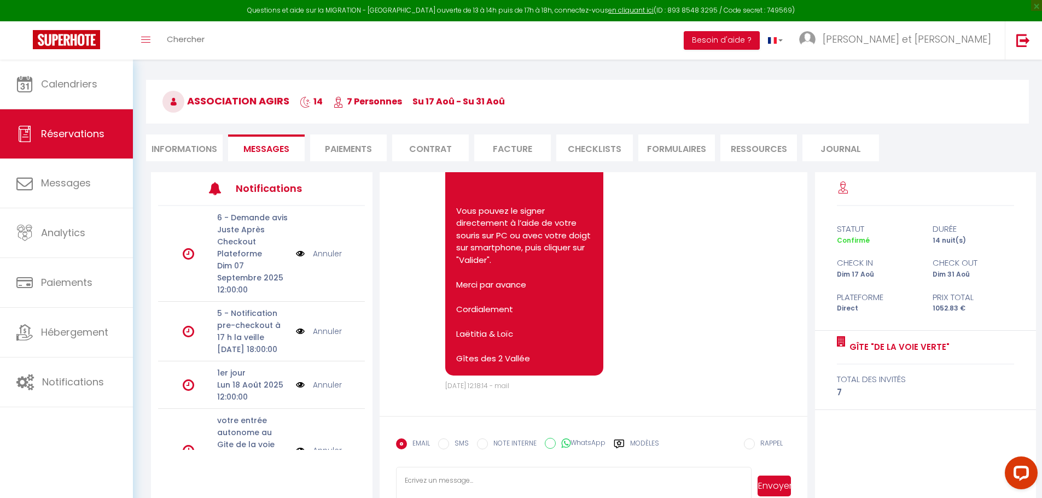
scroll to position [60, 0]
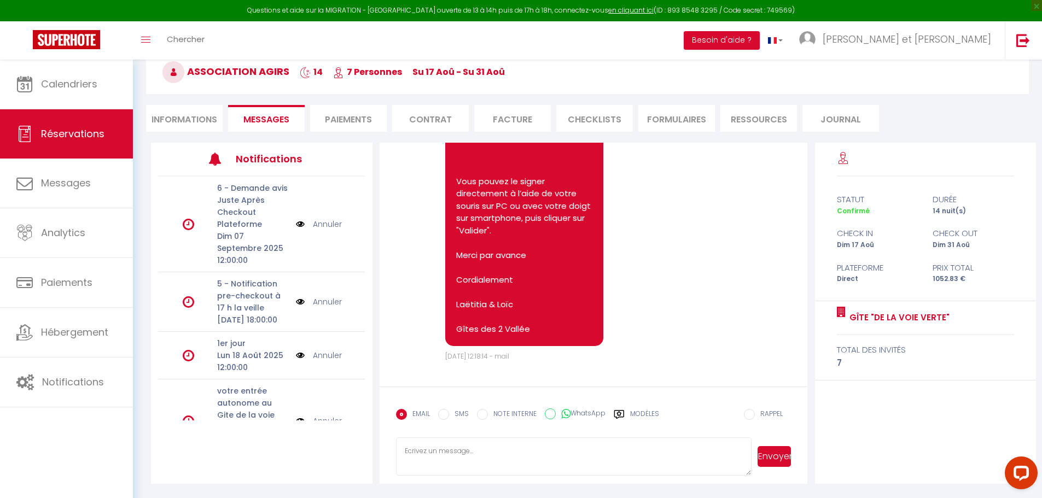
click at [558, 459] on textarea at bounding box center [574, 457] width 356 height 38
paste textarea "Votre séjour approchant au gite « De la voie verte », je me permets de vous con…"
drag, startPoint x: 404, startPoint y: 452, endPoint x: 524, endPoint y: 464, distance: 120.4
click at [414, 453] on textarea at bounding box center [574, 457] width 356 height 38
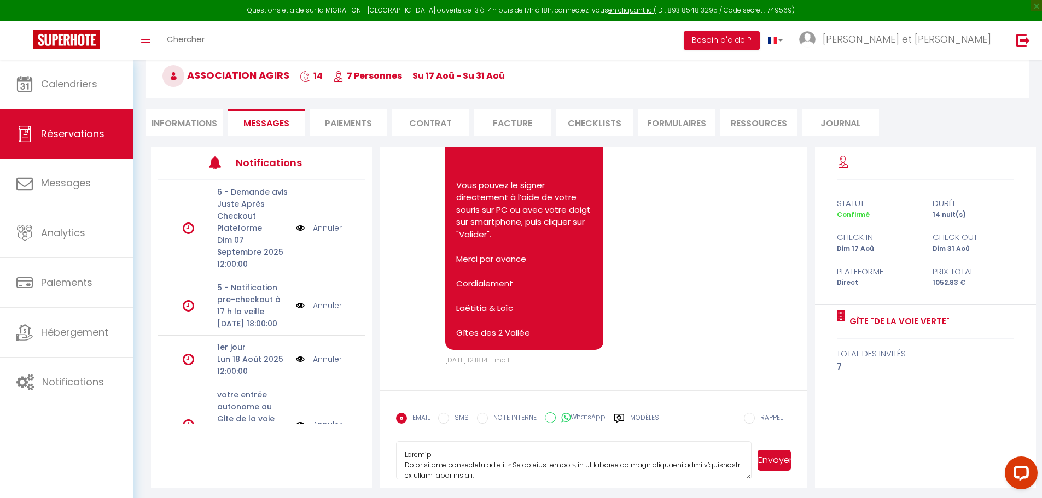
scroll to position [60, 0]
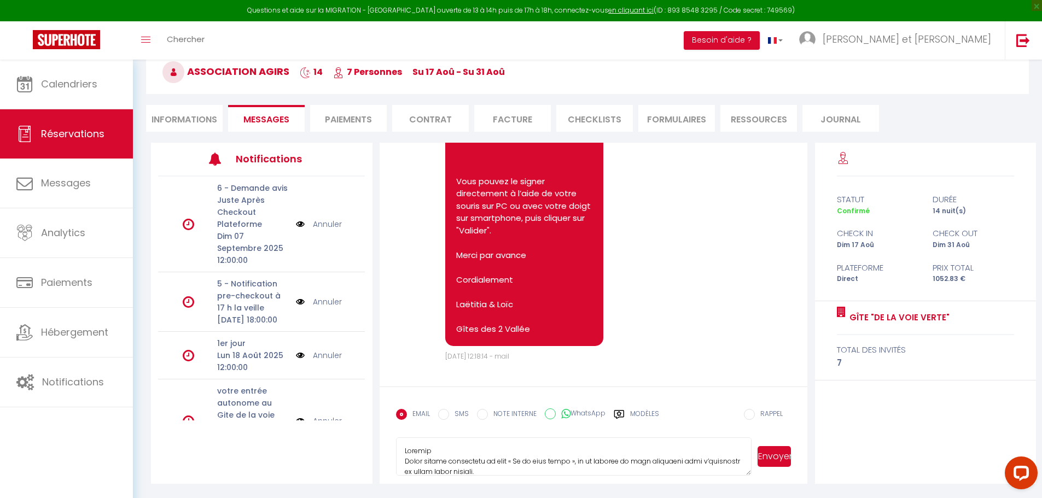
drag, startPoint x: 433, startPoint y: 451, endPoint x: 401, endPoint y: 451, distance: 31.7
click at [401, 451] on textarea at bounding box center [574, 457] width 356 height 38
paste textarea "[GUEST:FIRST_NAME],"
type textarea "Bonjour [GUEST:FIRST_NAME], Votre séjour approchant au gite « De la voie verte …"
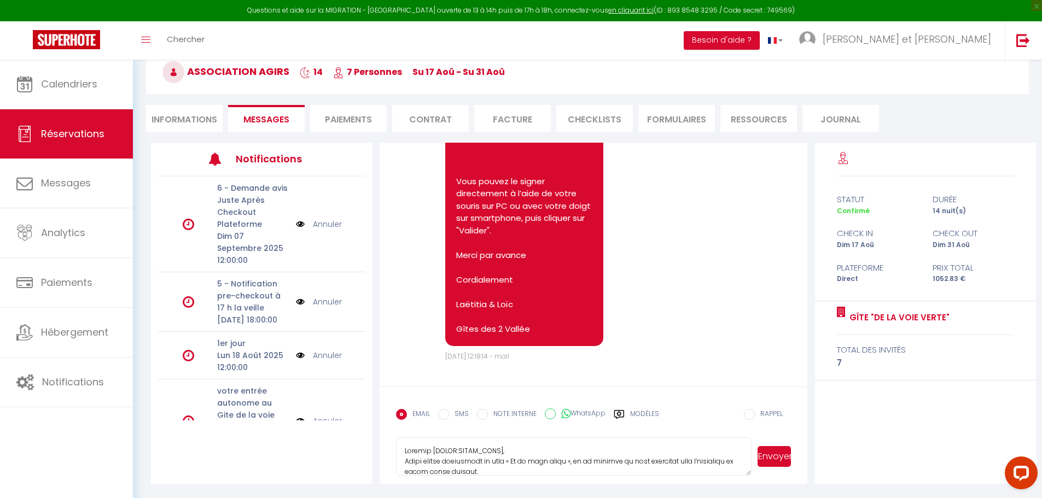
click at [770, 461] on button "Envoyer" at bounding box center [773, 456] width 33 height 21
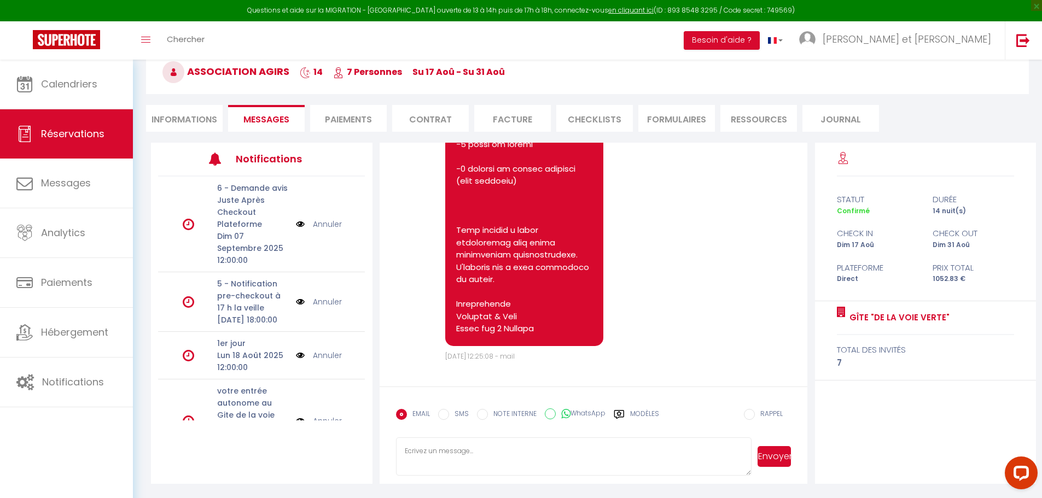
scroll to position [3360, 0]
drag, startPoint x: 454, startPoint y: 223, endPoint x: 569, endPoint y: 329, distance: 156.0
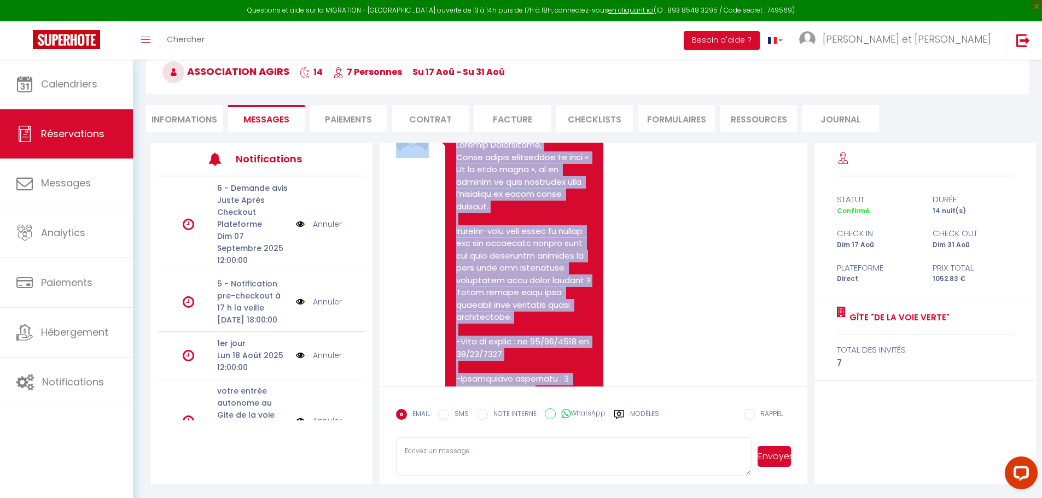
scroll to position [1978, 0]
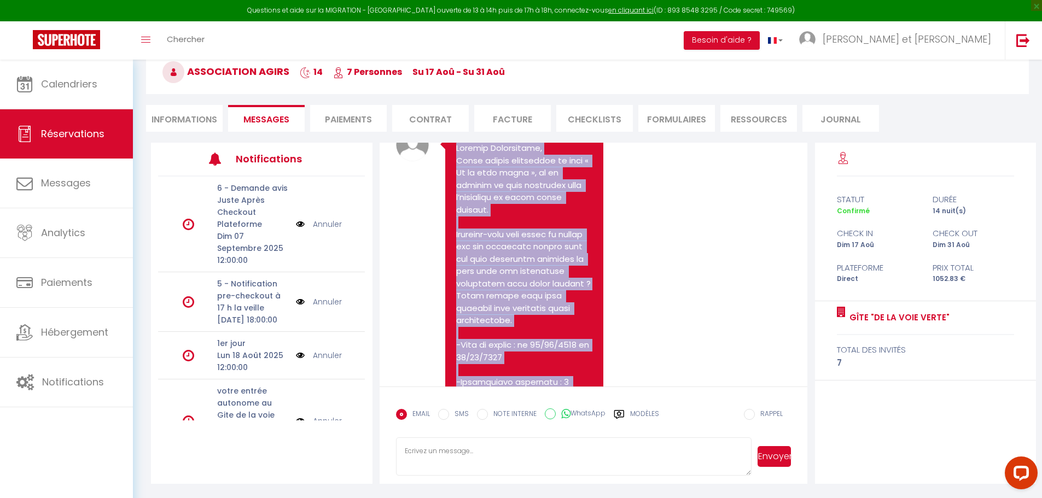
drag, startPoint x: 545, startPoint y: 328, endPoint x: 451, endPoint y: 267, distance: 112.4
copy pre "Bonjour Association, Votre séjour approchant au gite « De la voie verte », je m…"
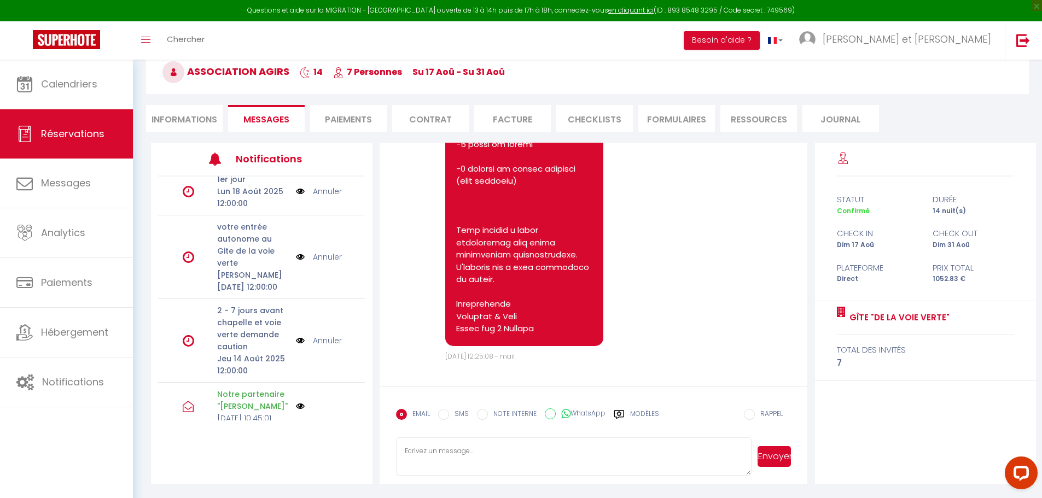
scroll to position [219, 0]
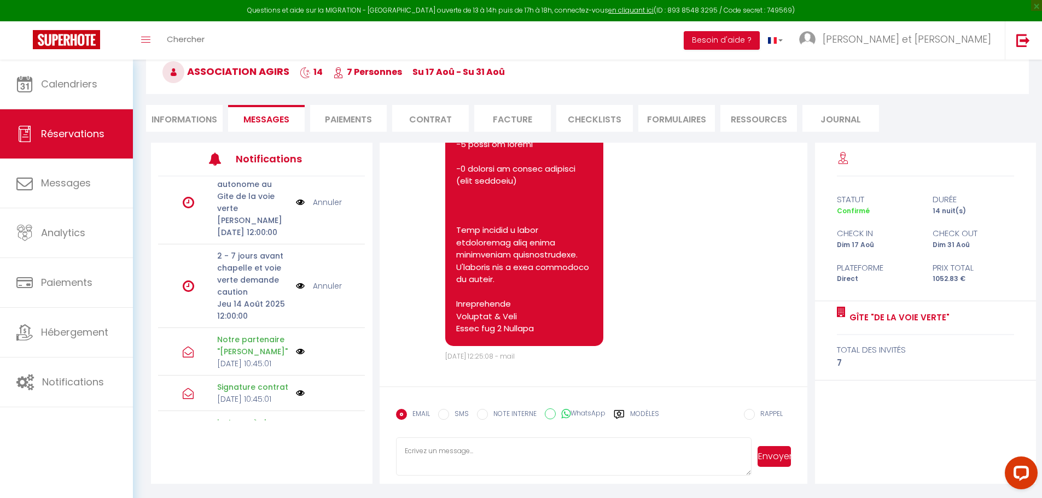
click at [317, 292] on link "Annuler" at bounding box center [327, 286] width 29 height 12
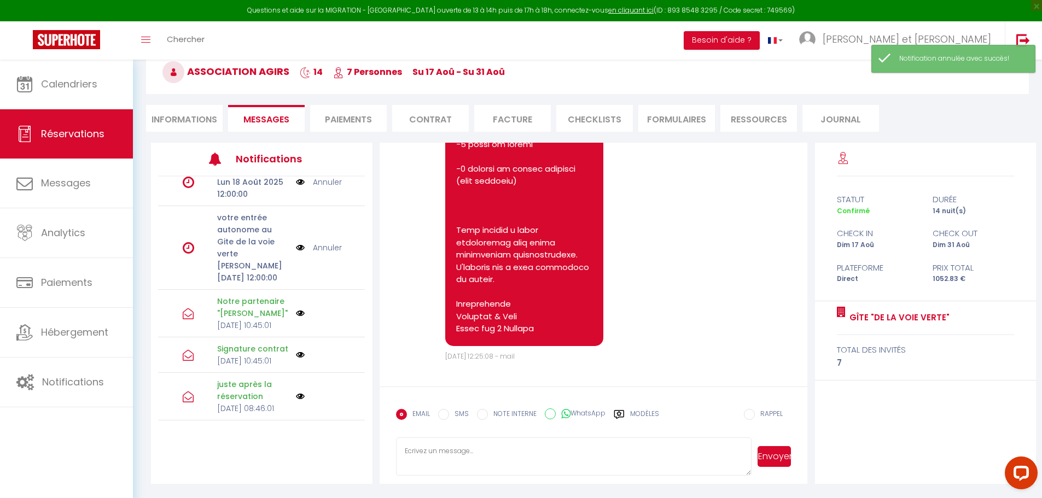
scroll to position [164, 0]
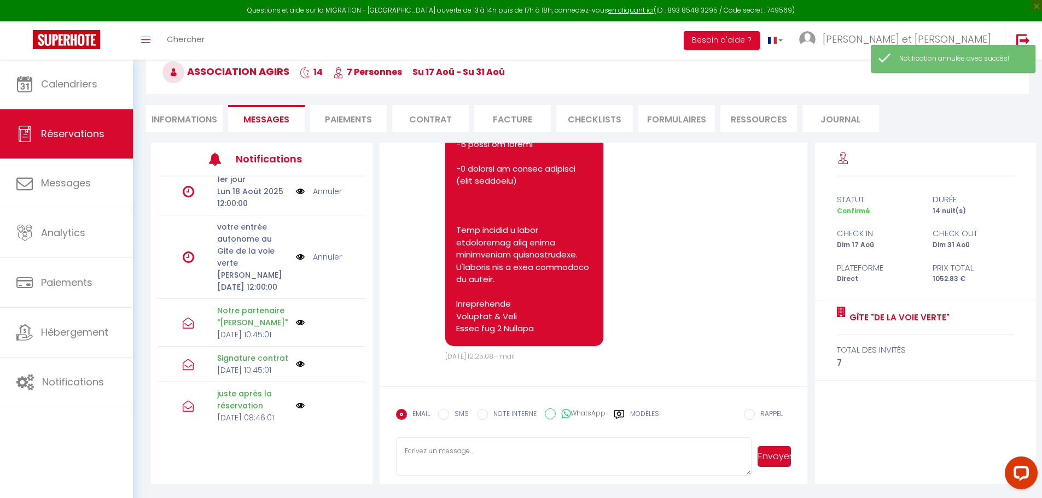
click at [321, 263] on link "Annuler" at bounding box center [327, 257] width 29 height 12
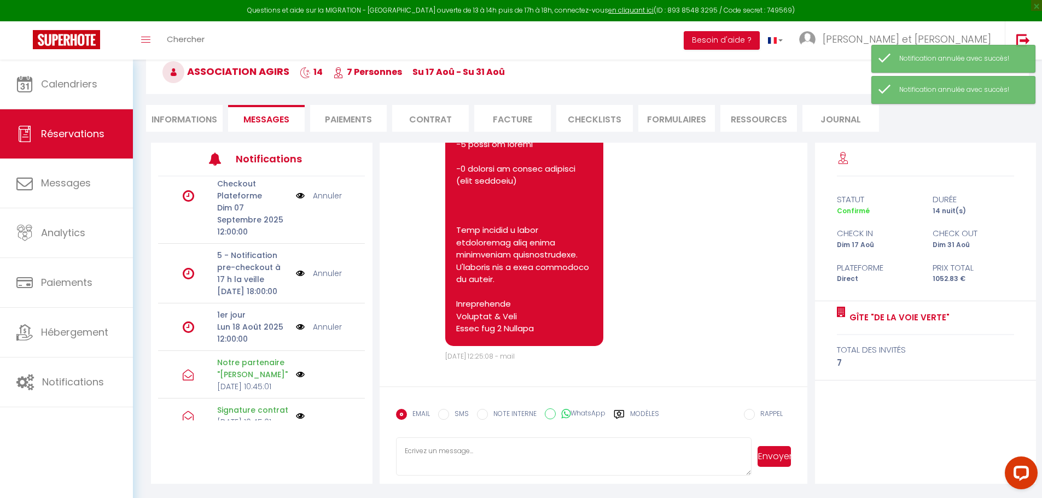
scroll to position [0, 0]
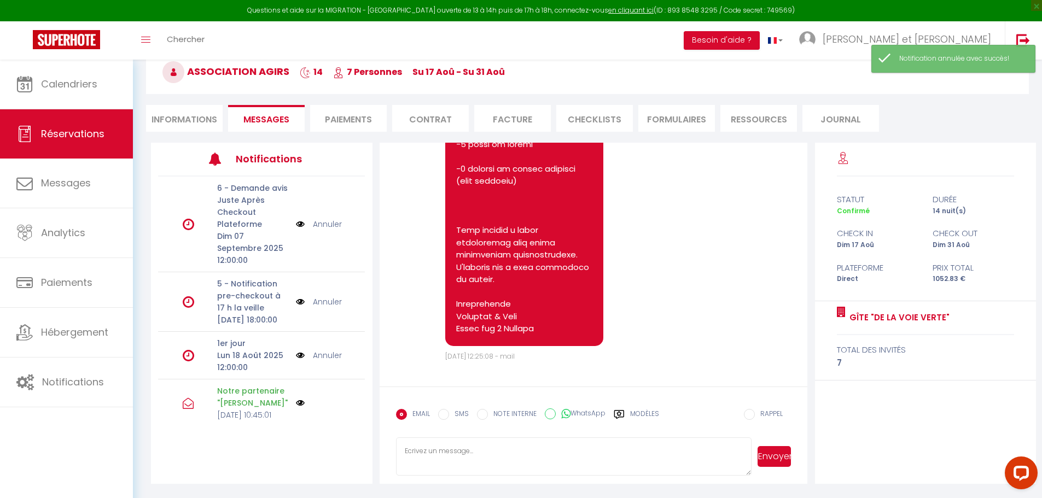
click at [326, 225] on link "Annuler" at bounding box center [327, 224] width 29 height 12
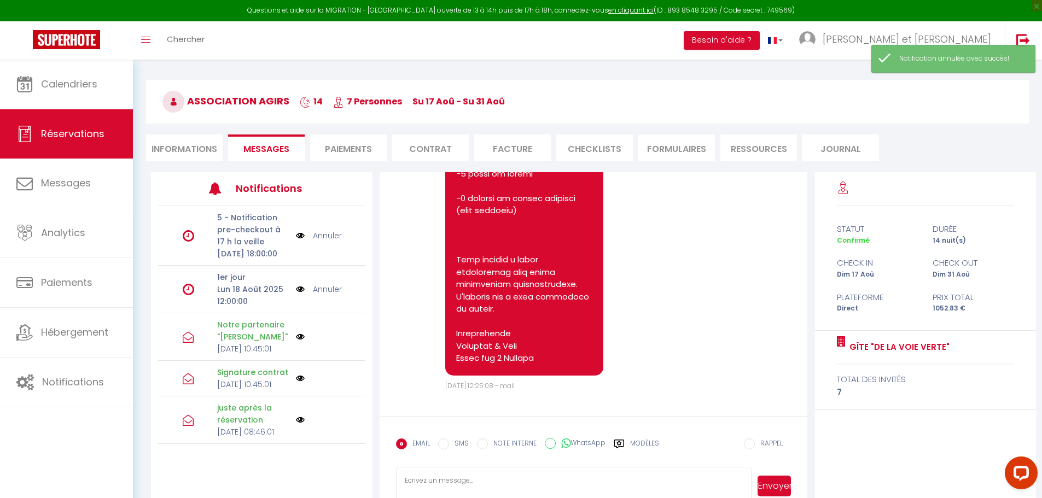
scroll to position [55, 0]
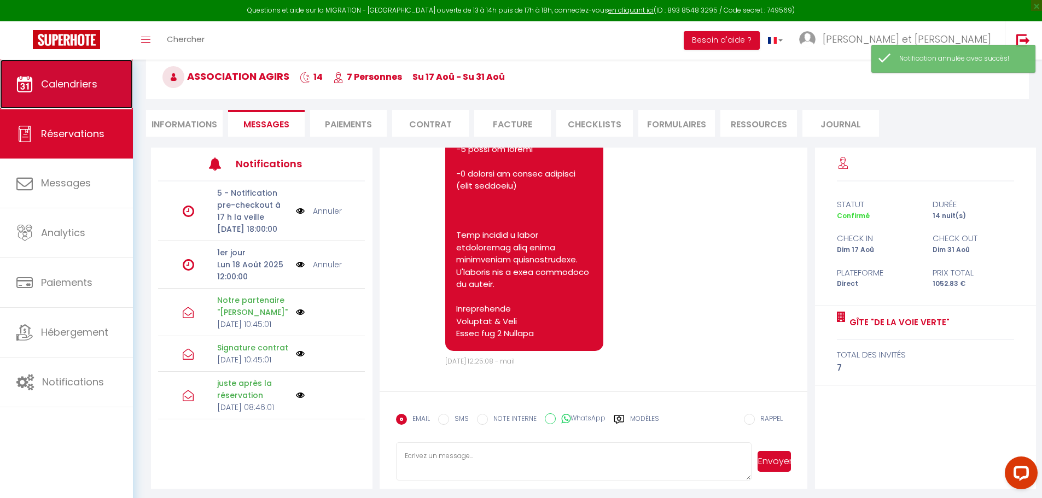
click at [75, 89] on span "Calendriers" at bounding box center [69, 84] width 56 height 14
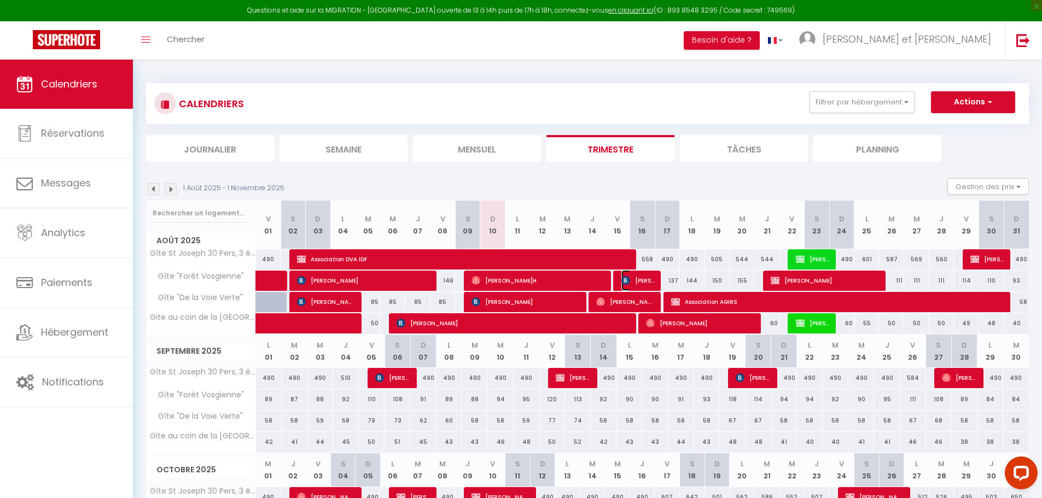
click at [632, 280] on span "Louis Degouys" at bounding box center [637, 280] width 33 height 21
select select "OK"
select select "KO"
select select "0"
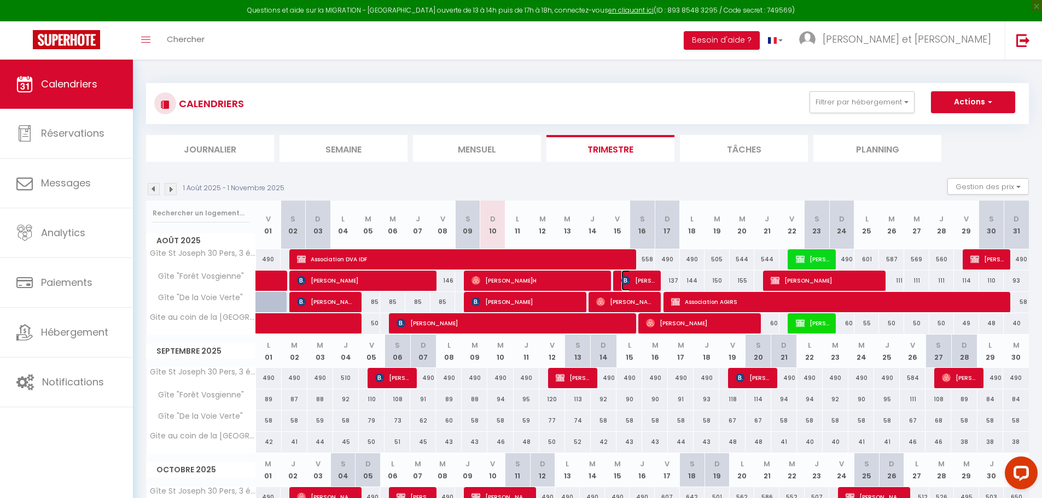
select select "1"
select select
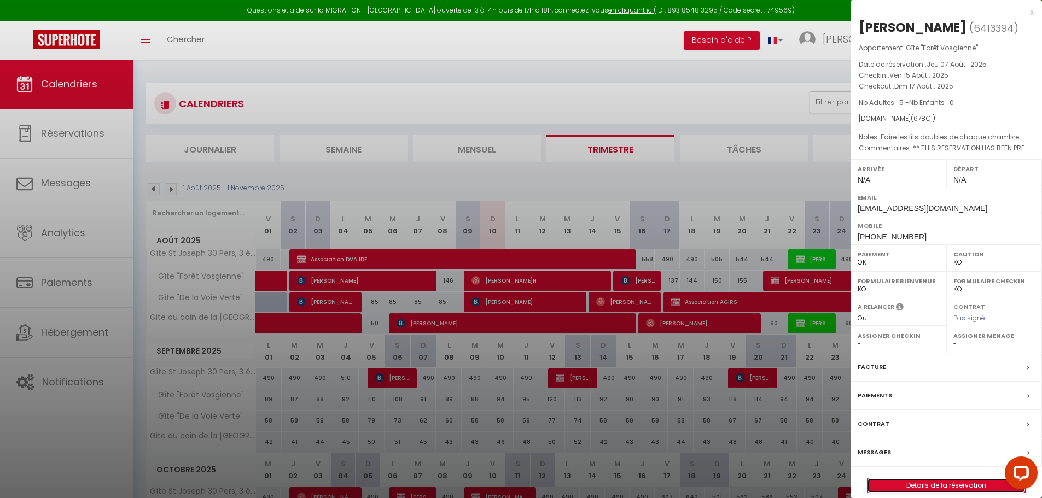
click at [958, 486] on link "Détails de la réservation" at bounding box center [946, 486] width 158 height 14
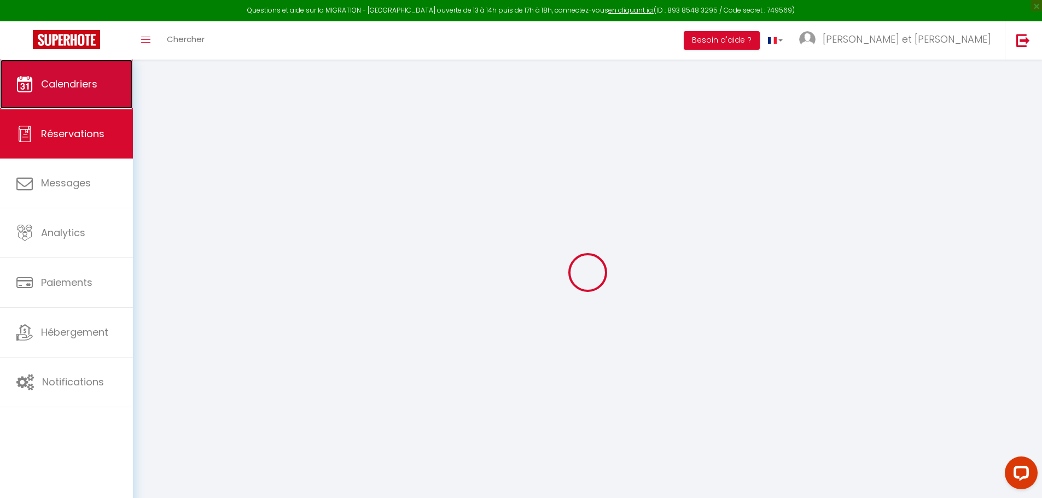
click at [96, 95] on link "Calendriers" at bounding box center [66, 84] width 133 height 49
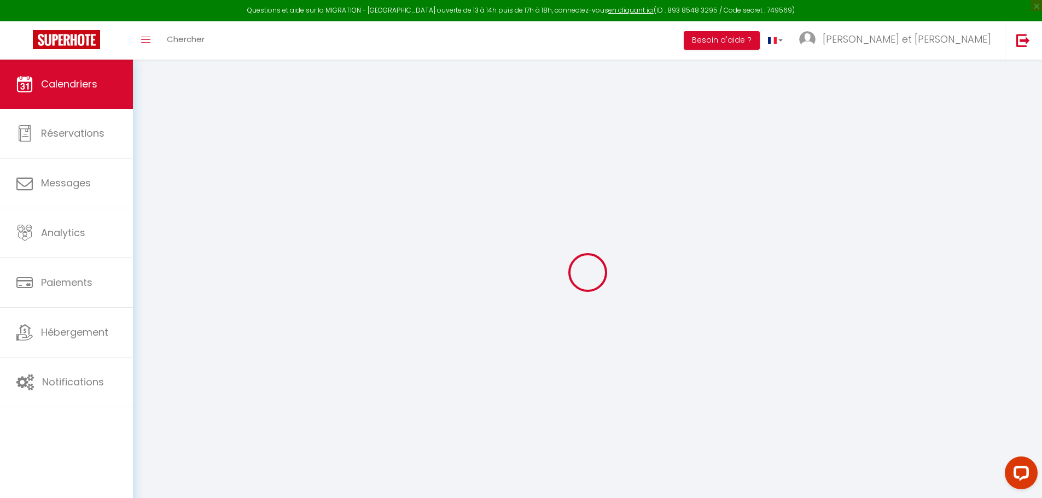
select select
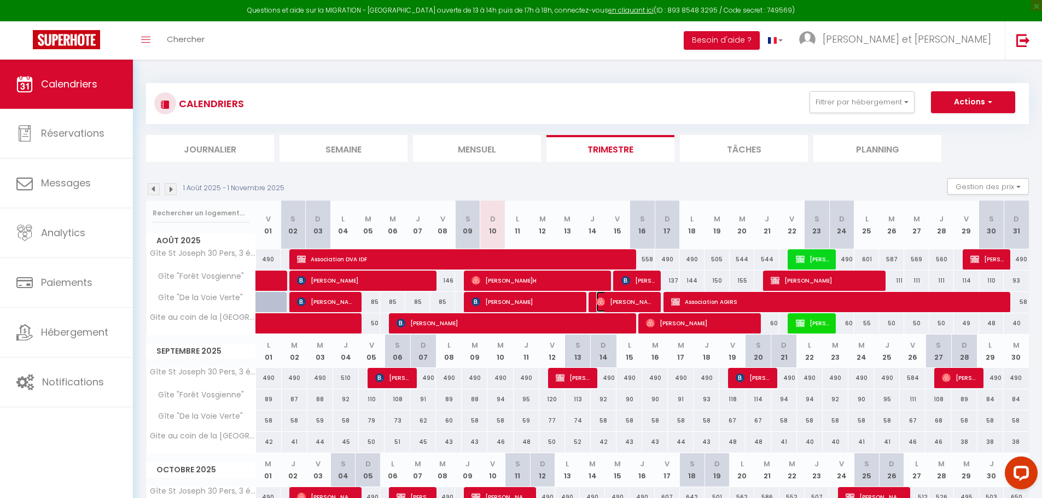
click at [625, 298] on span "Ferdinand Guérin" at bounding box center [625, 302] width 59 height 21
select select "OK"
select select "0"
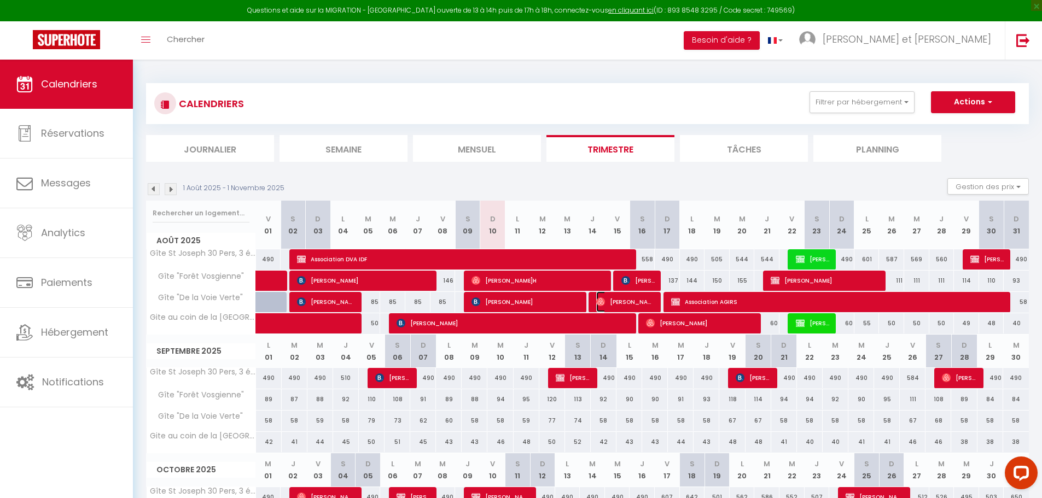
select select "1"
select select
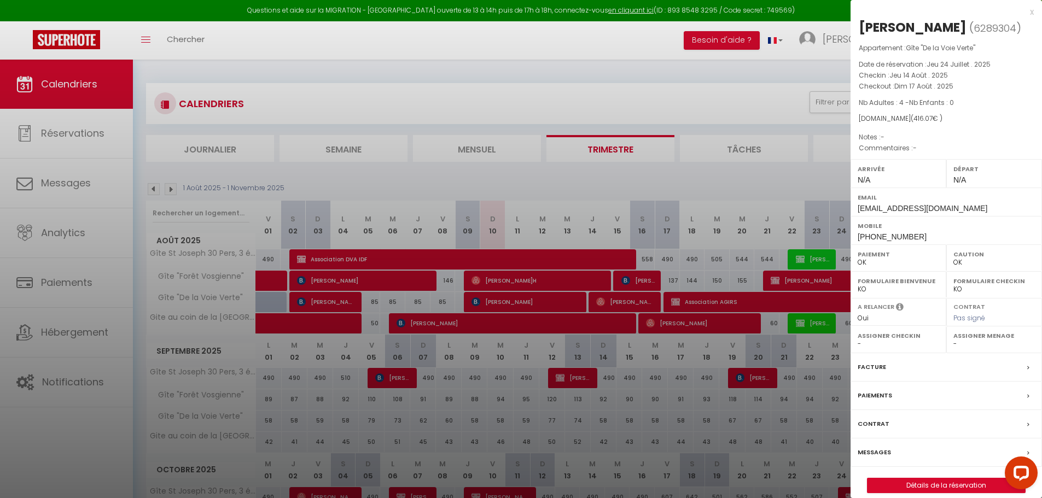
click at [889, 452] on label "Messages" at bounding box center [874, 452] width 33 height 11
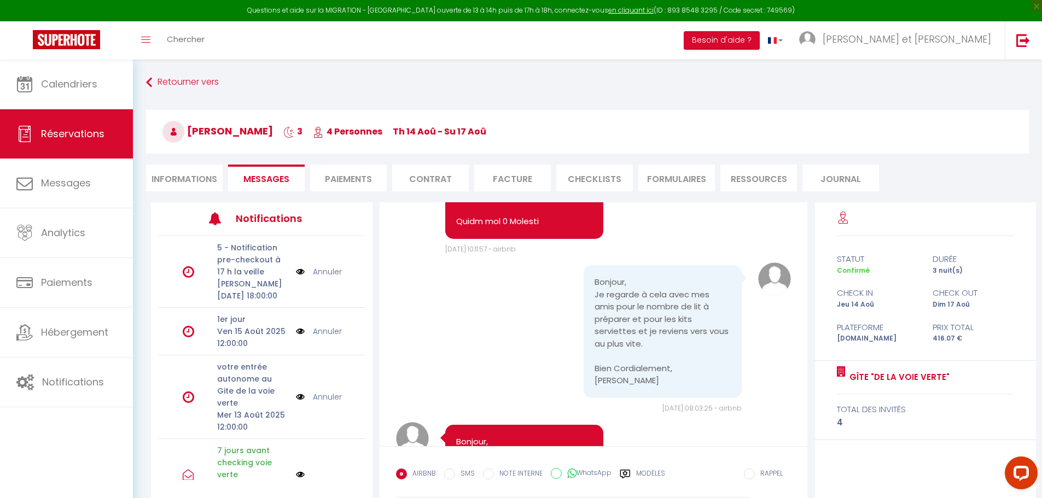
scroll to position [2750, 0]
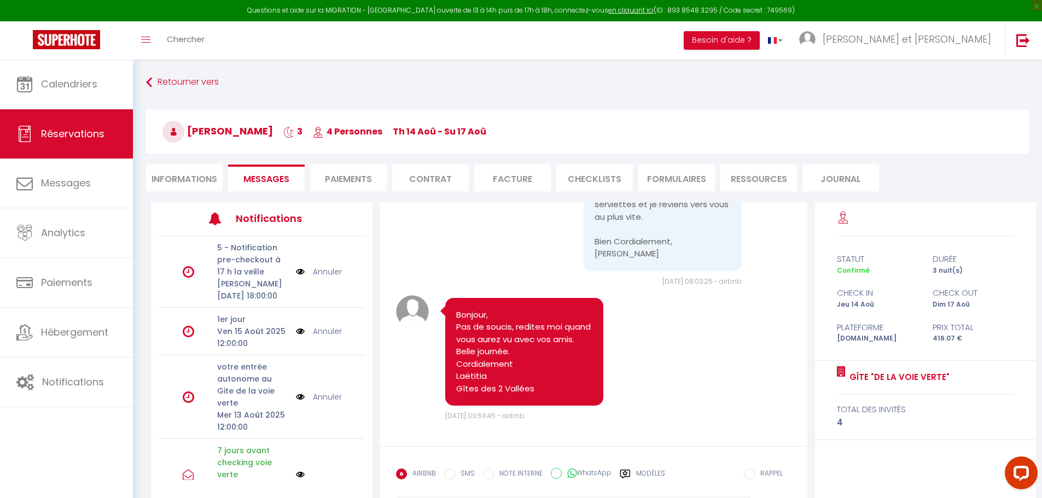
click at [202, 187] on li "Informations" at bounding box center [184, 178] width 77 height 27
select select
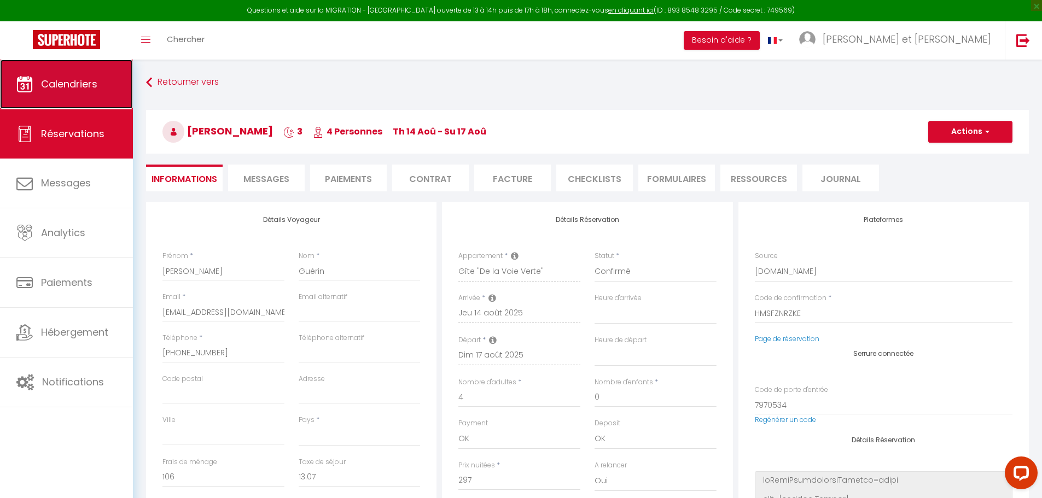
click at [49, 81] on span "Calendriers" at bounding box center [69, 84] width 56 height 14
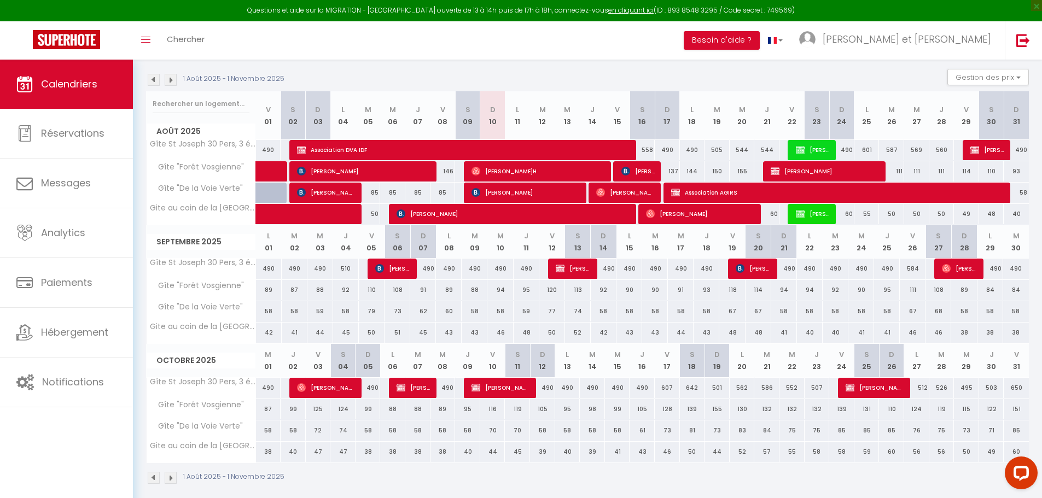
scroll to position [55, 0]
